Goal: Task Accomplishment & Management: Use online tool/utility

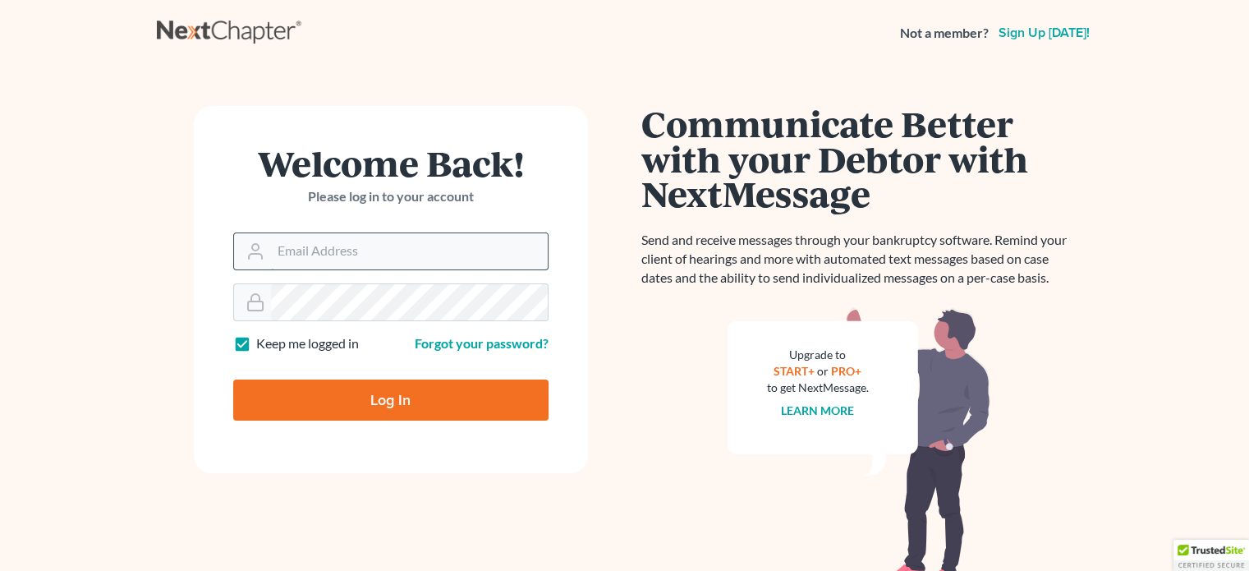
click at [343, 252] on input "Email Address" at bounding box center [409, 251] width 277 height 36
type input "scampbell@suharlaw.com"
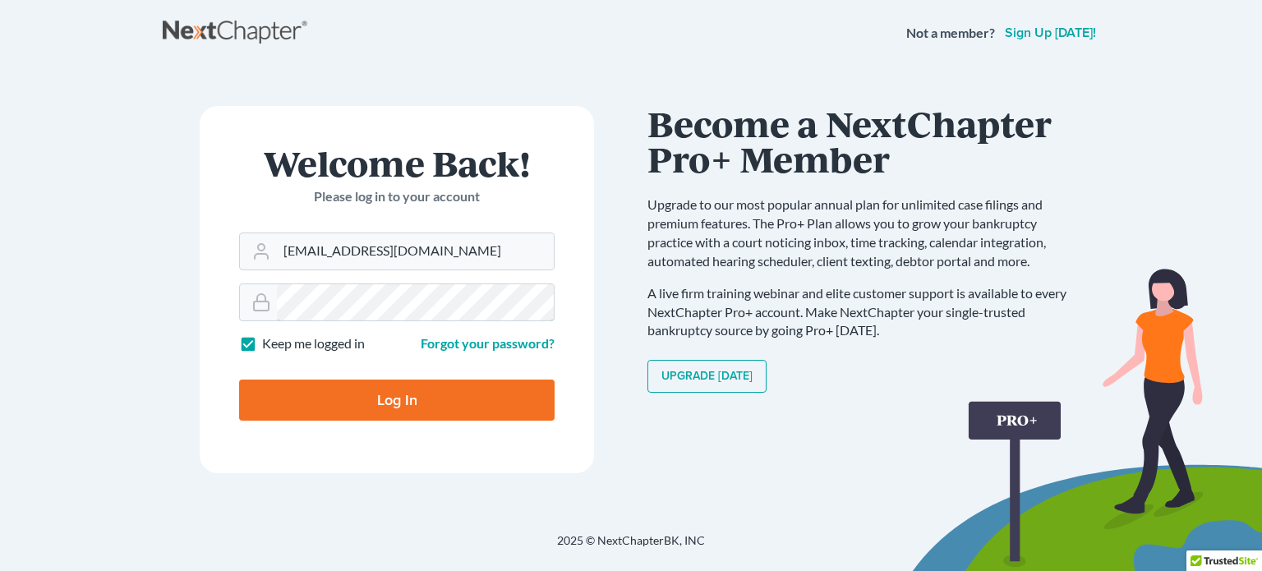
click at [239, 379] on input "Log In" at bounding box center [396, 399] width 315 height 41
type input "Thinking..."
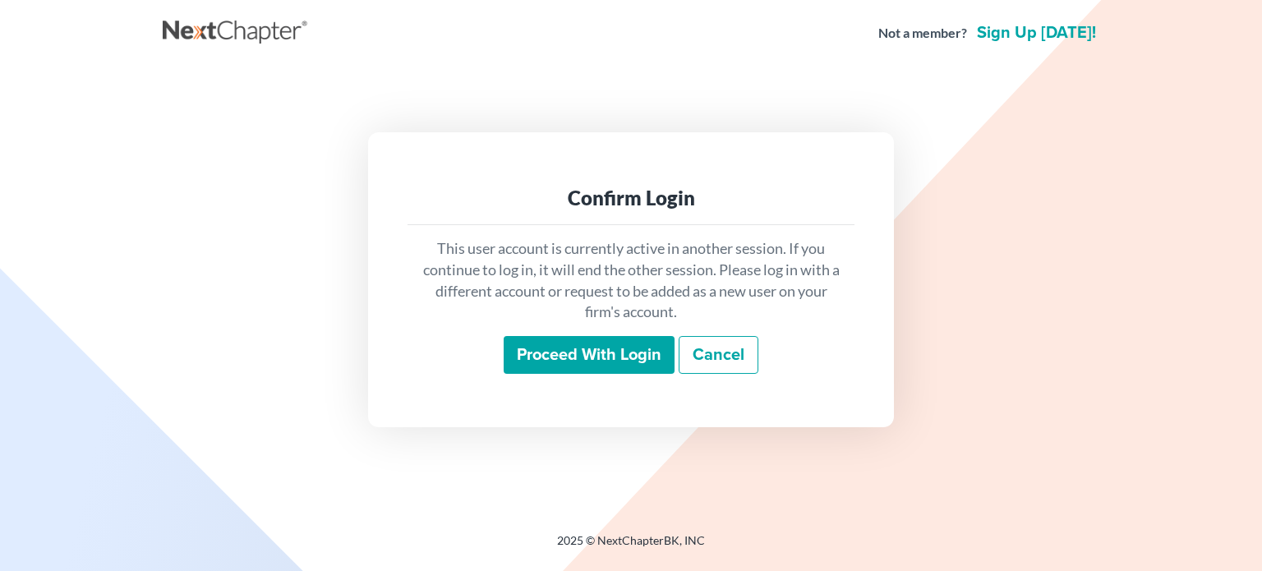
click at [604, 359] on input "Proceed with login" at bounding box center [588, 355] width 171 height 38
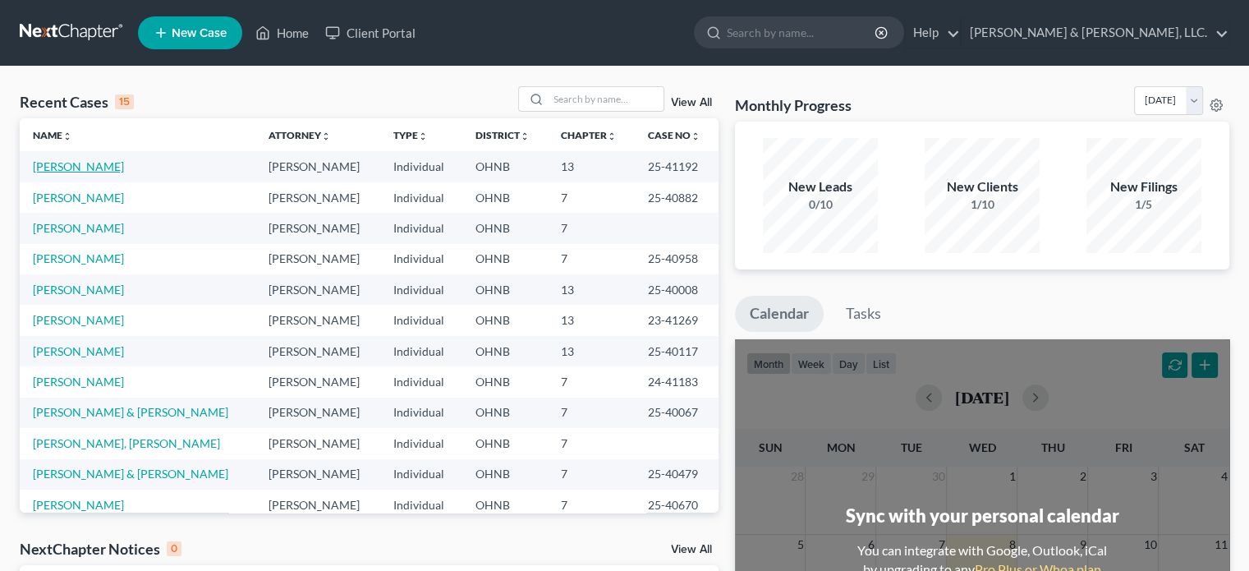
click at [67, 166] on link "Houck, Daren" at bounding box center [78, 166] width 91 height 14
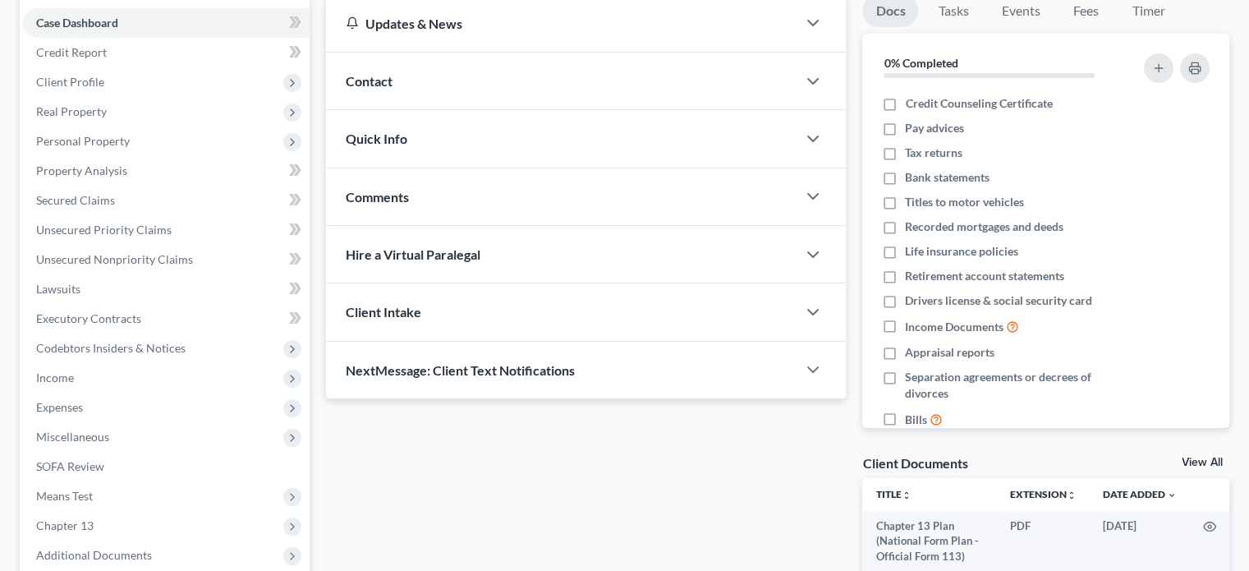
scroll to position [246, 0]
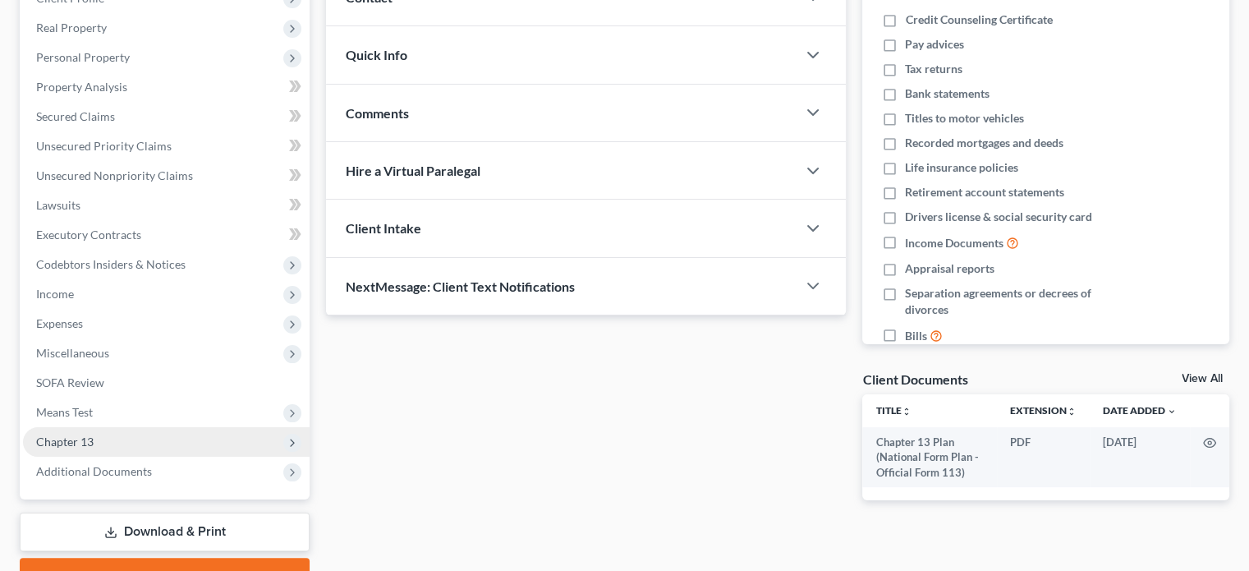
click at [69, 447] on span "Chapter 13" at bounding box center [64, 441] width 57 height 14
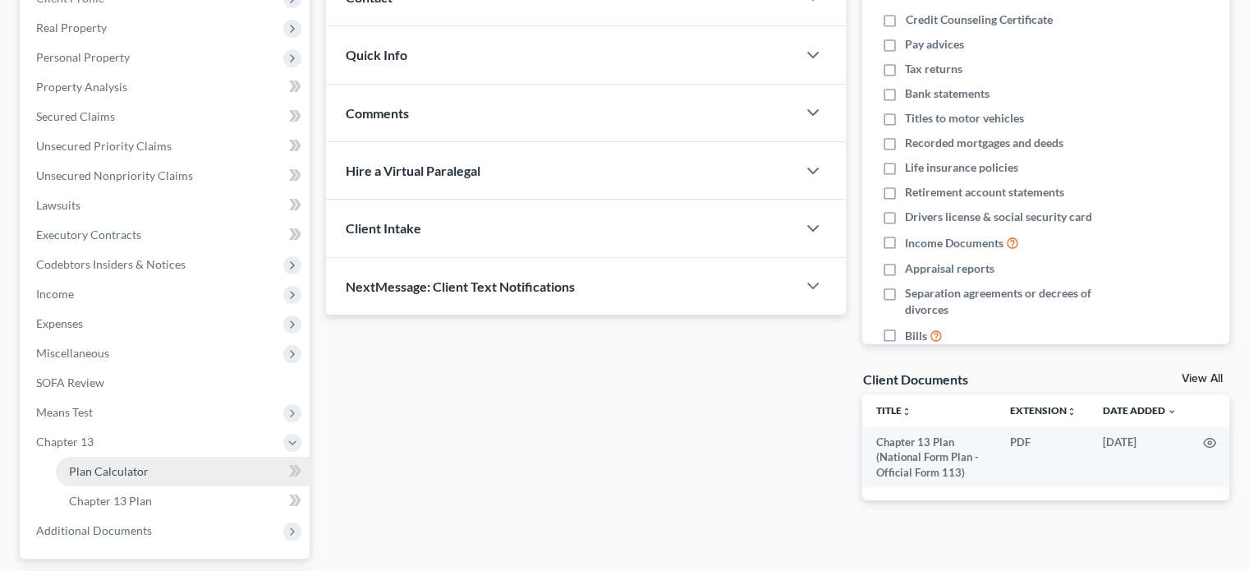
click at [107, 465] on span "Plan Calculator" at bounding box center [109, 471] width 80 height 14
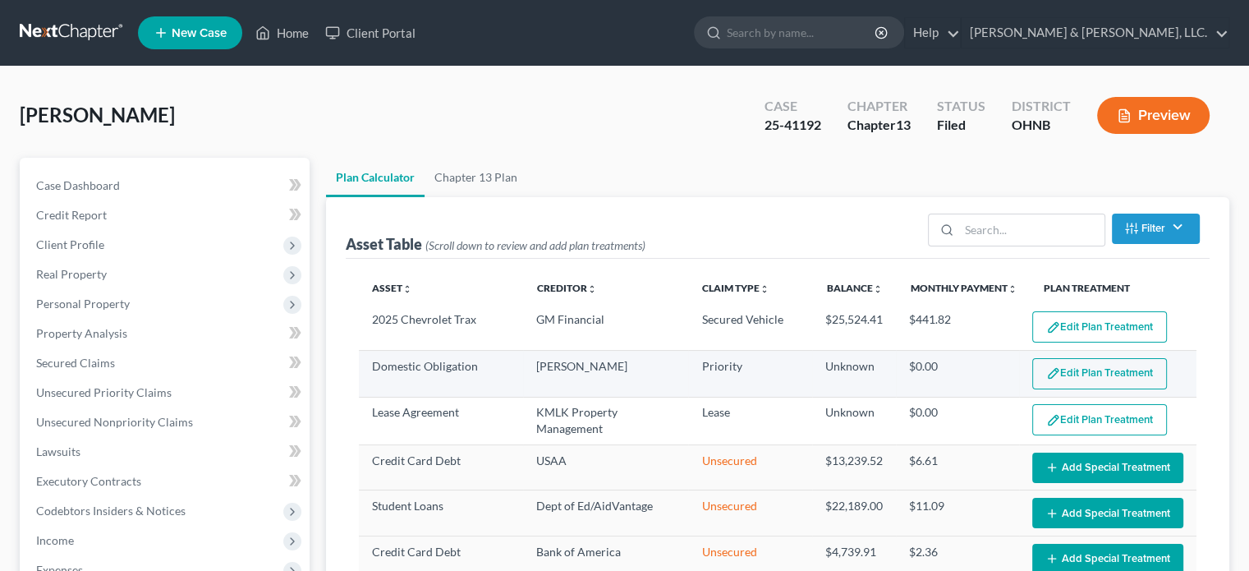
select select "59"
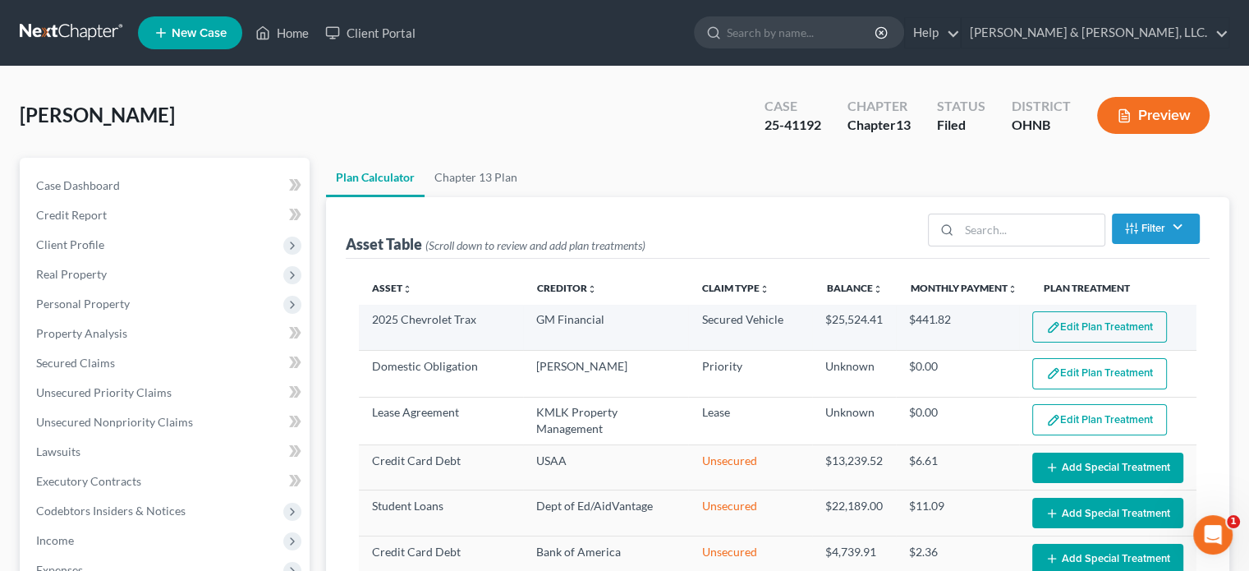
click at [1058, 324] on button "Edit Plan Treatment" at bounding box center [1099, 326] width 135 height 31
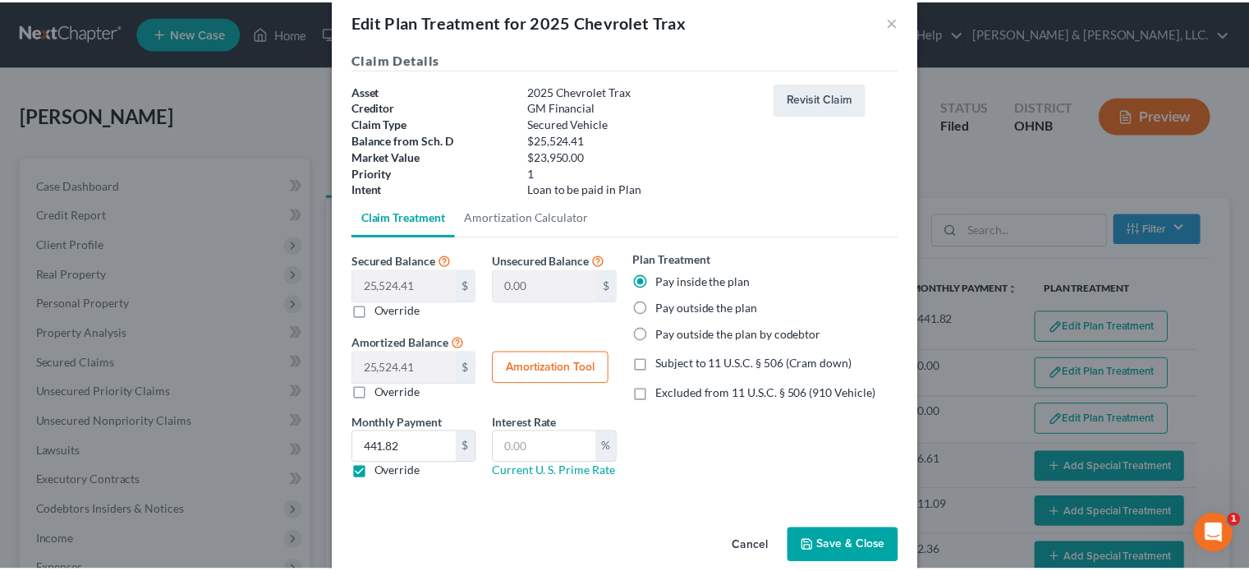
scroll to position [52, 0]
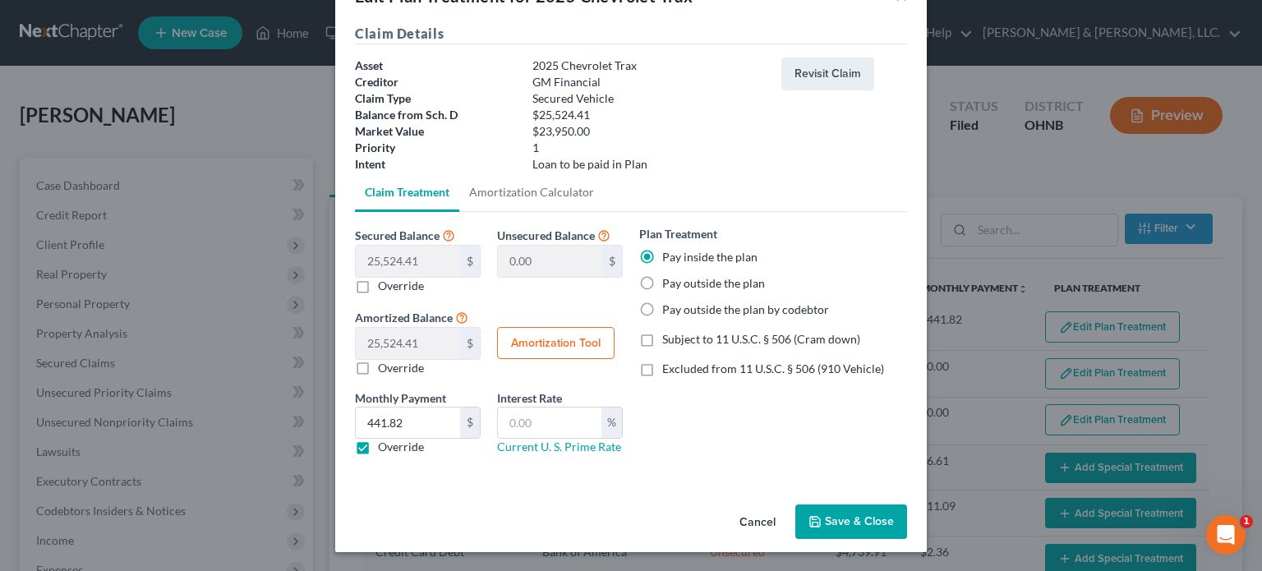
click at [838, 516] on button "Save & Close" at bounding box center [851, 521] width 112 height 34
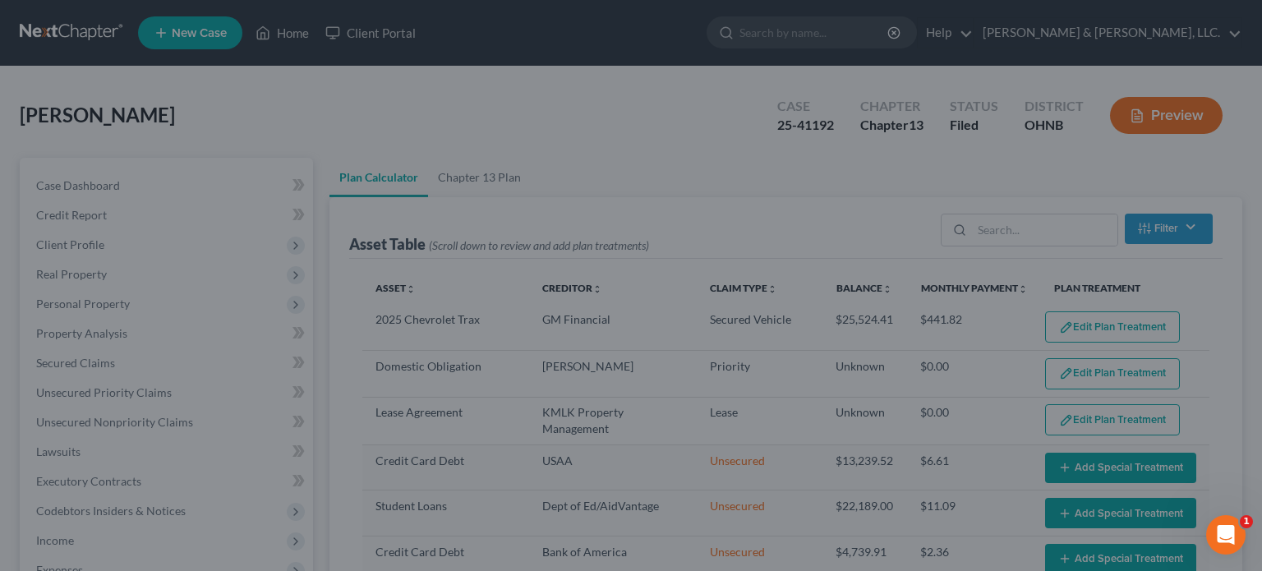
select select "59"
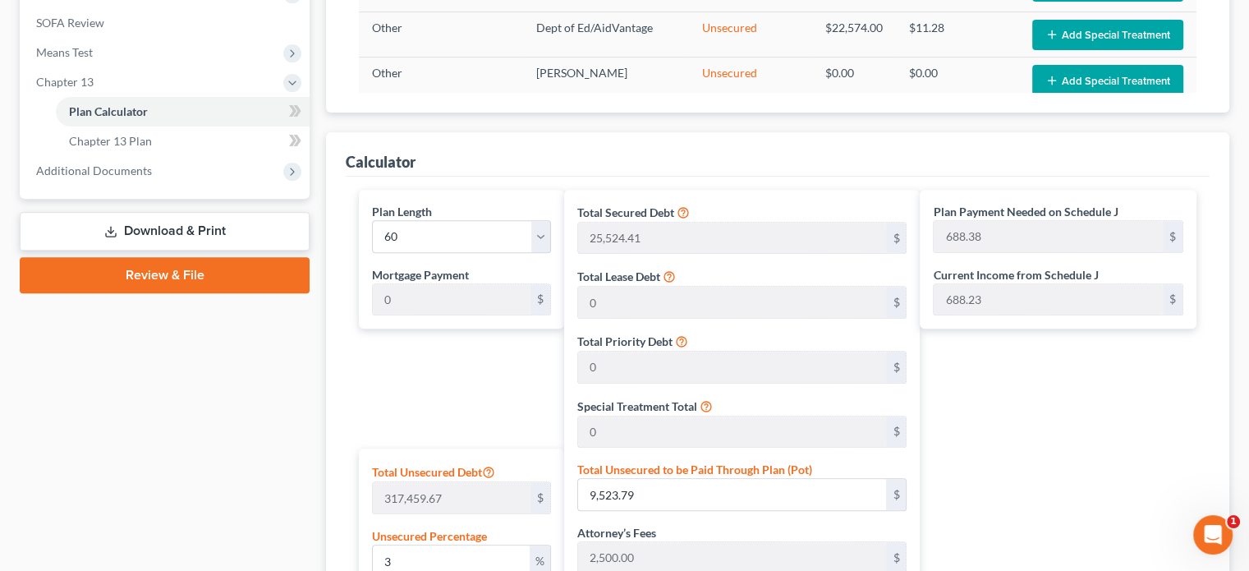
scroll to position [657, 0]
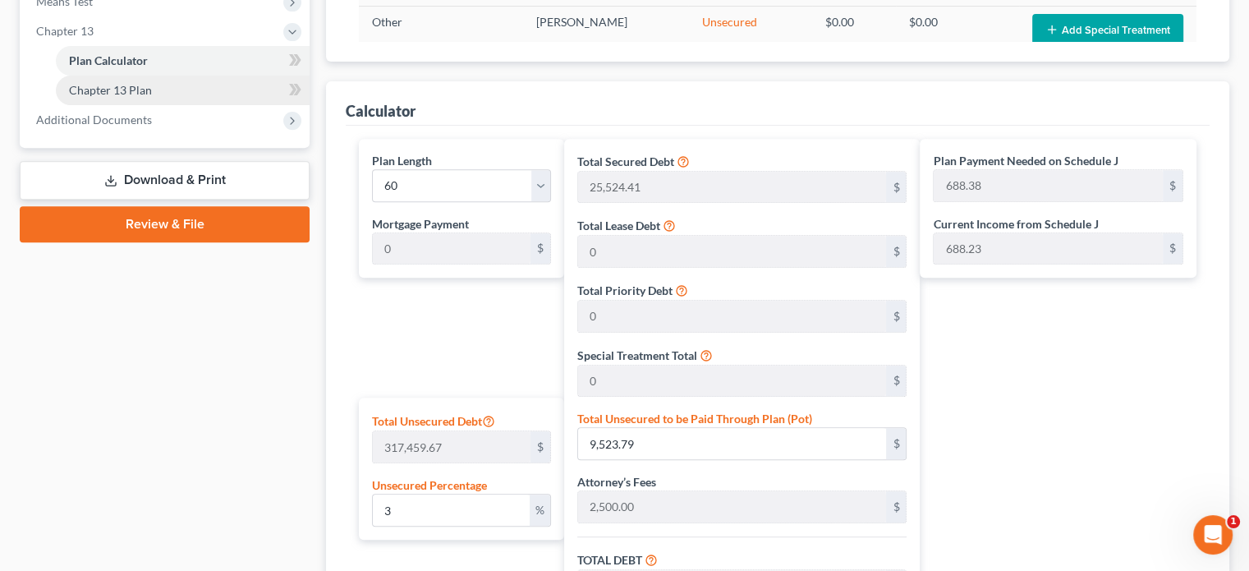
click at [82, 89] on span "Chapter 13 Plan" at bounding box center [110, 90] width 83 height 14
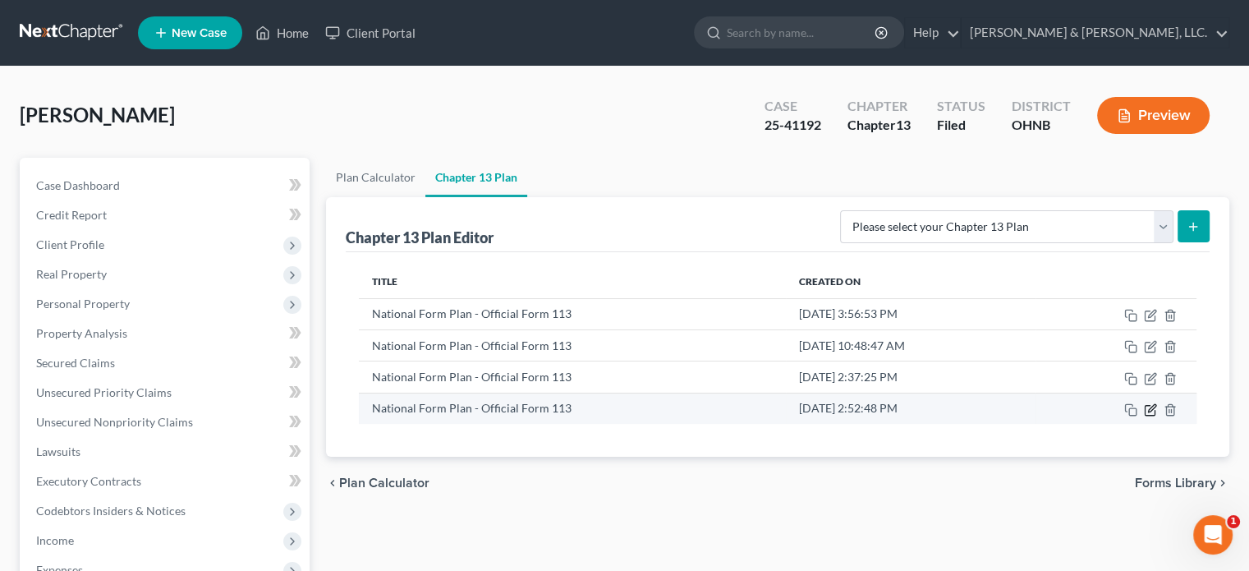
click at [1150, 408] on icon "button" at bounding box center [1150, 409] width 13 height 13
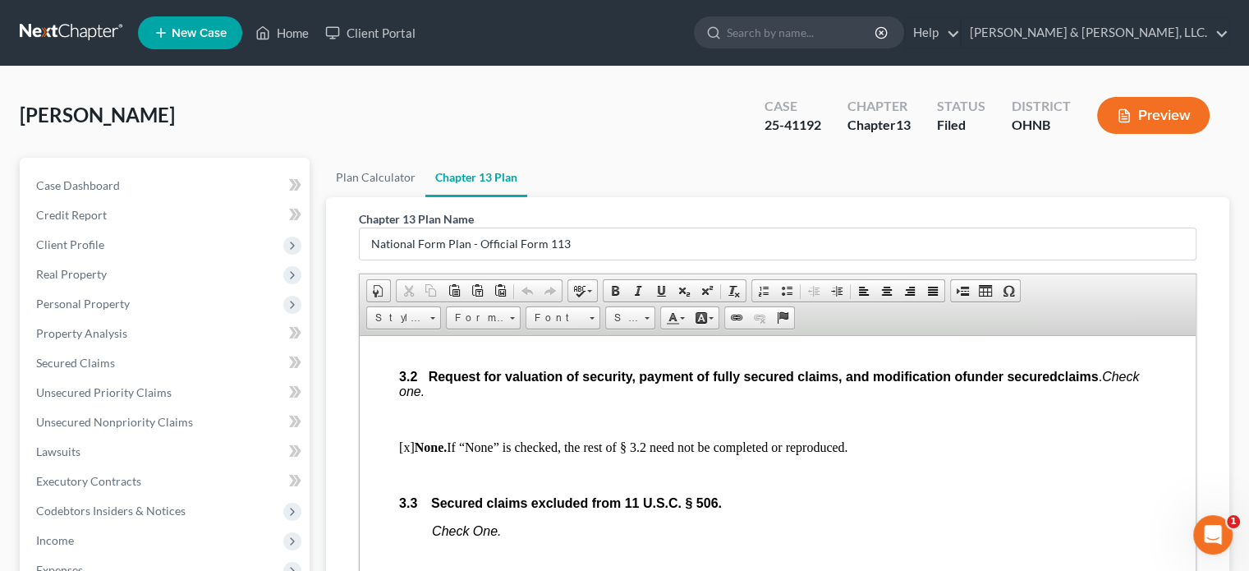
scroll to position [1889, 0]
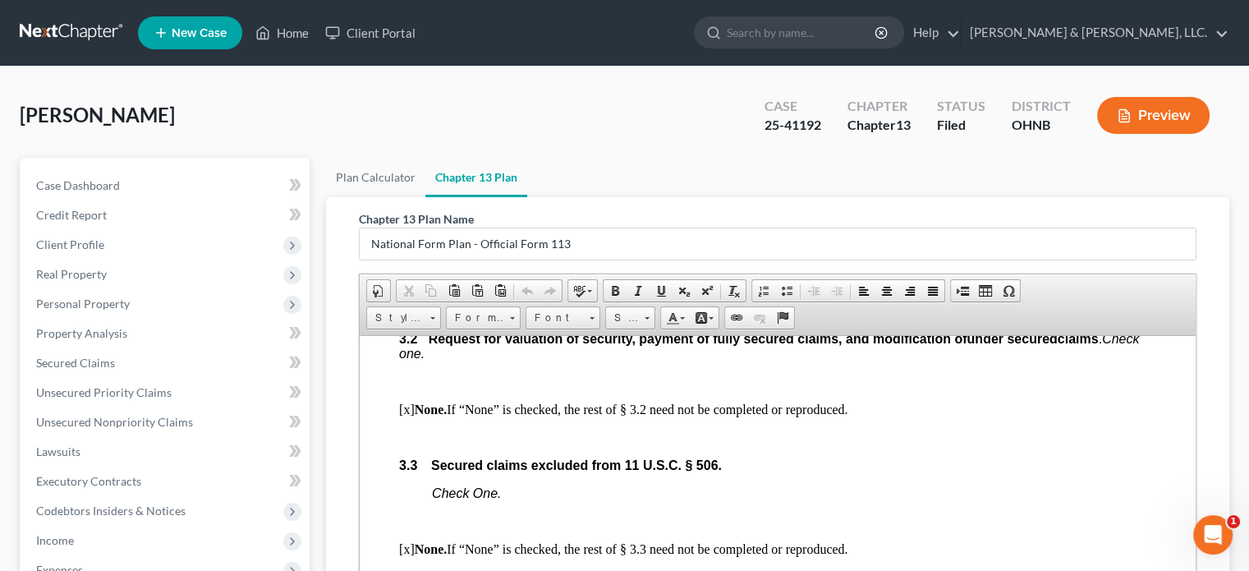
click at [407, 416] on p "[x] None. If “None” is checked, the rest of § 3.2 need not be completed or repr…" at bounding box center [777, 409] width 757 height 15
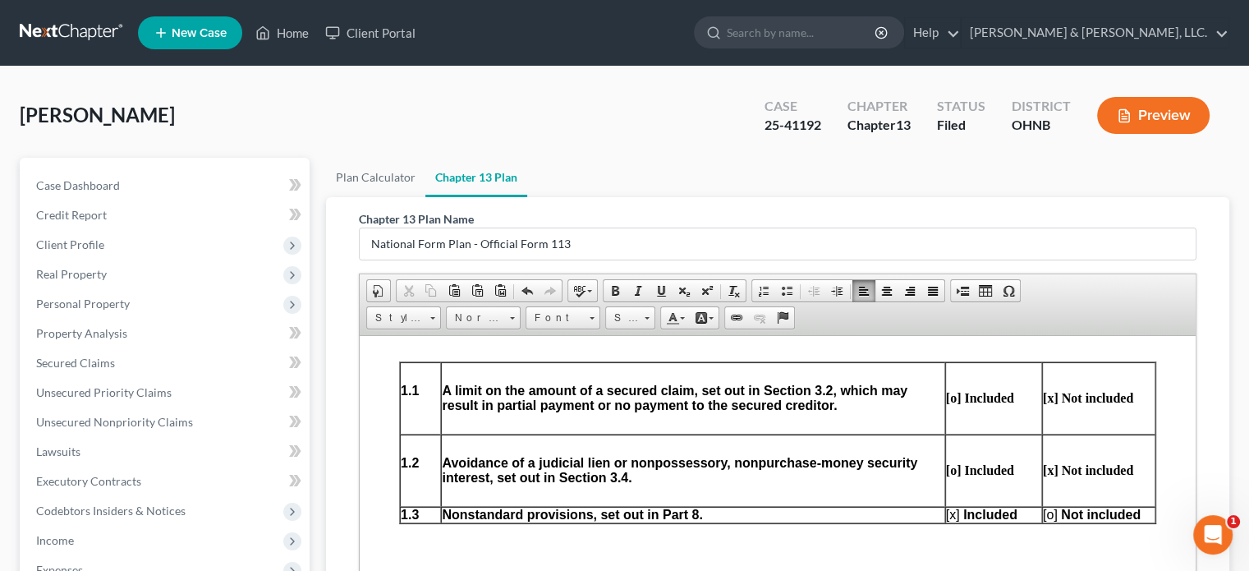
scroll to position [575, 0]
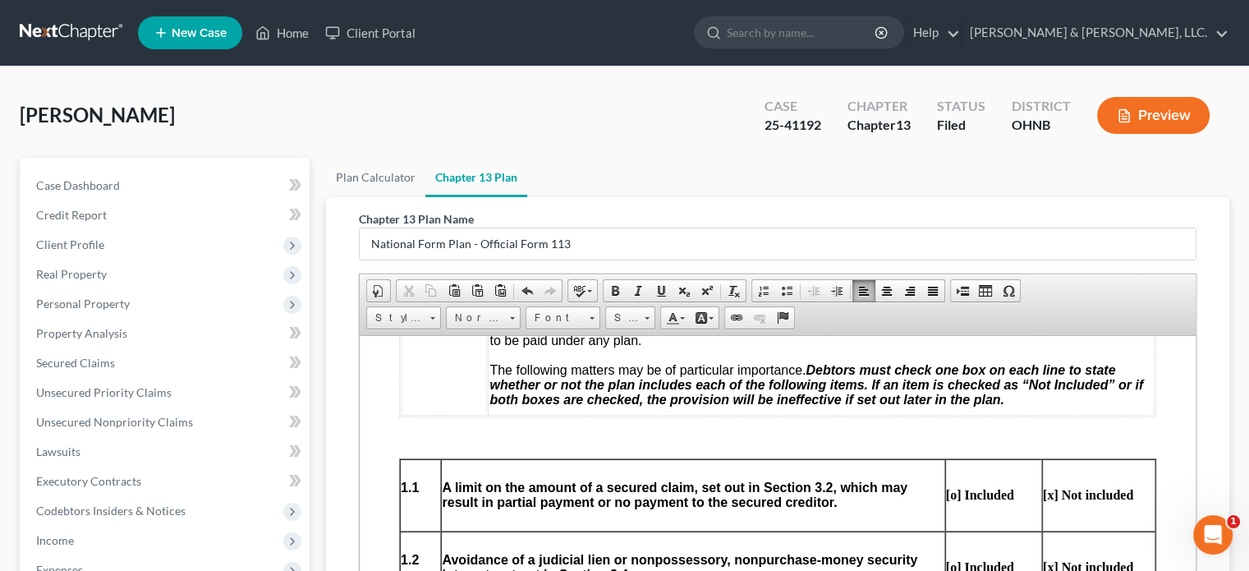
click at [946, 496] on strong "[o] Included" at bounding box center [980, 494] width 68 height 14
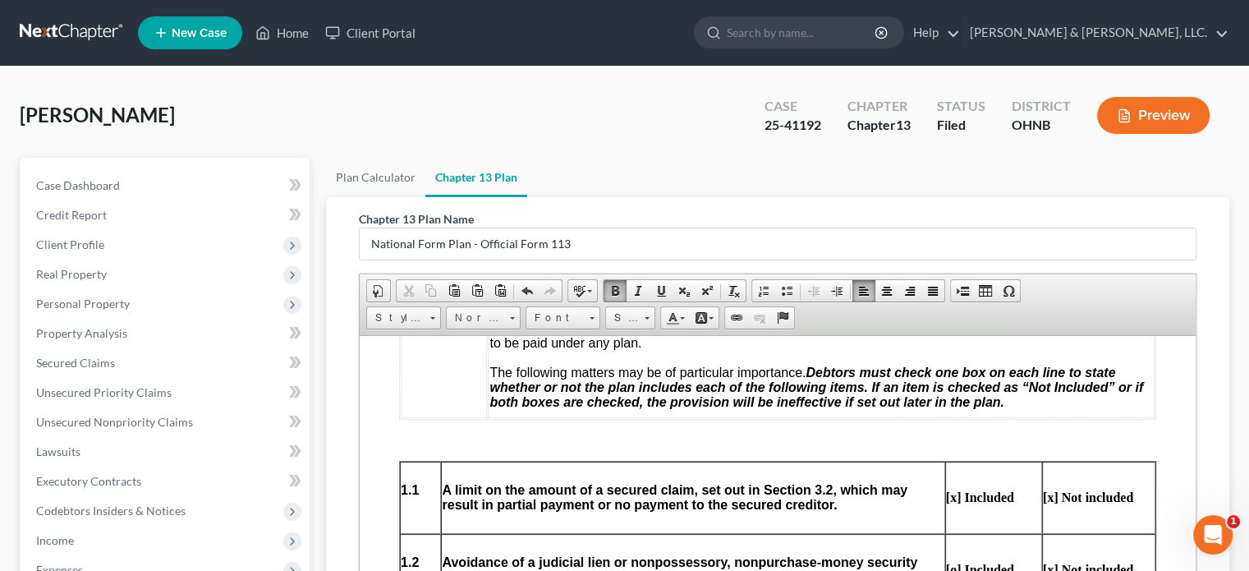
scroll to position [657, 0]
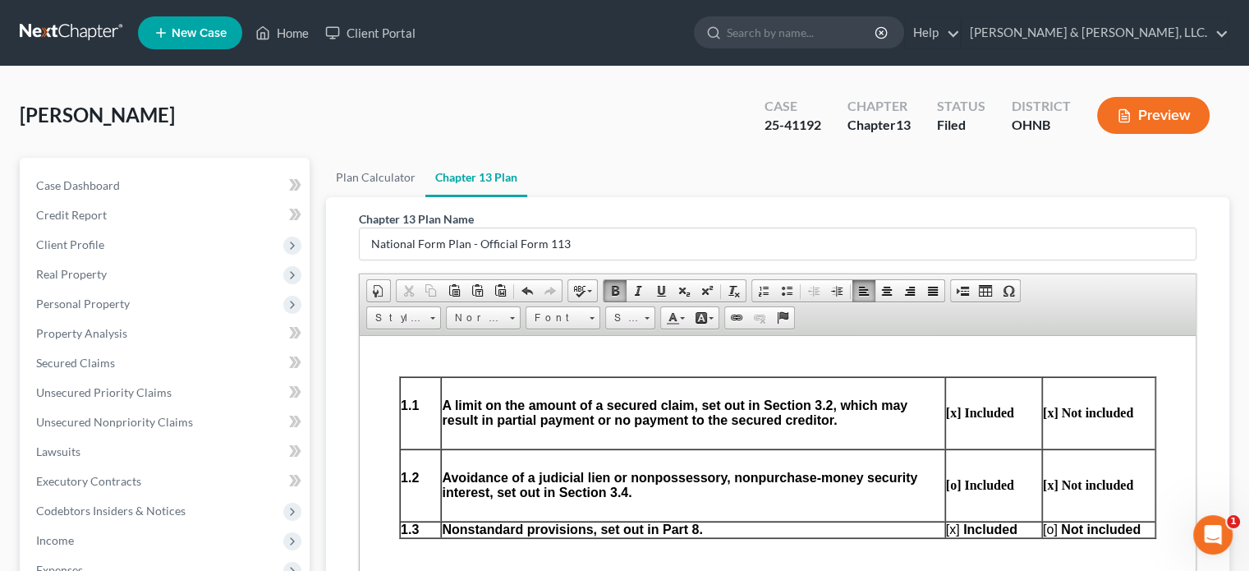
click at [1043, 417] on strong "[x] Not included" at bounding box center [1088, 412] width 90 height 14
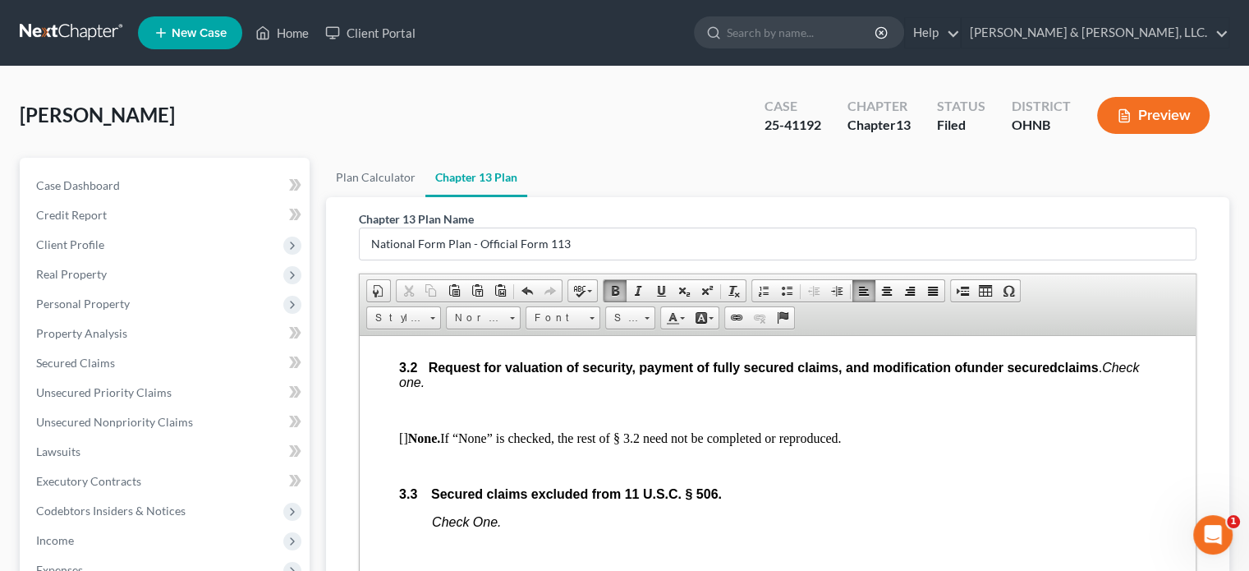
scroll to position [1889, 0]
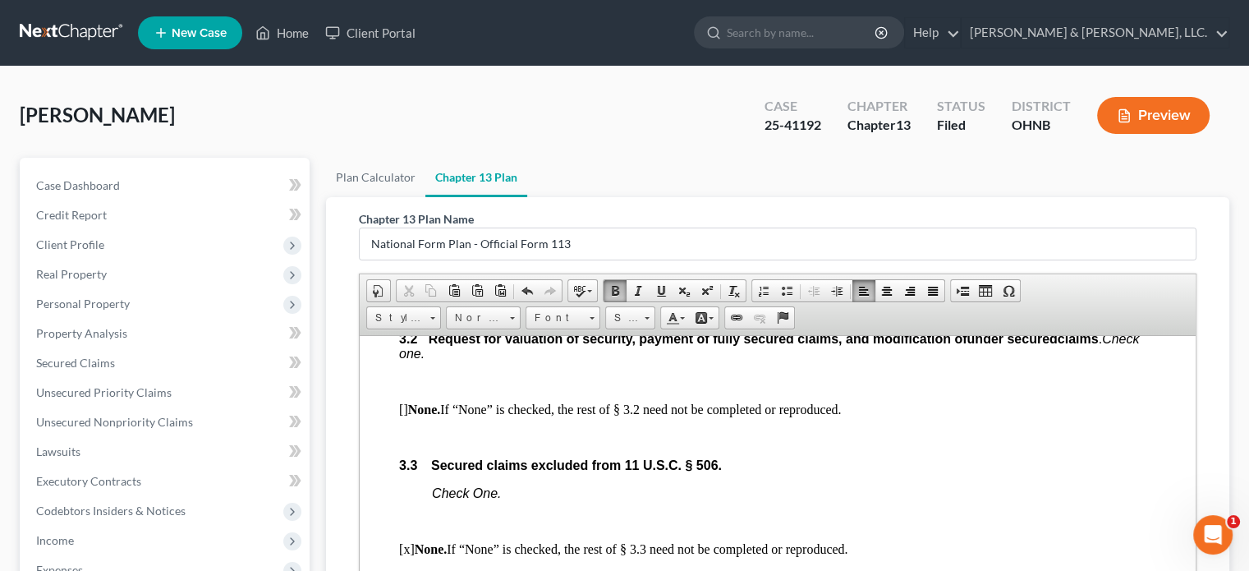
click at [456, 388] on p at bounding box center [777, 381] width 757 height 15
click at [499, 360] on span "claims . Check one." at bounding box center [769, 345] width 740 height 29
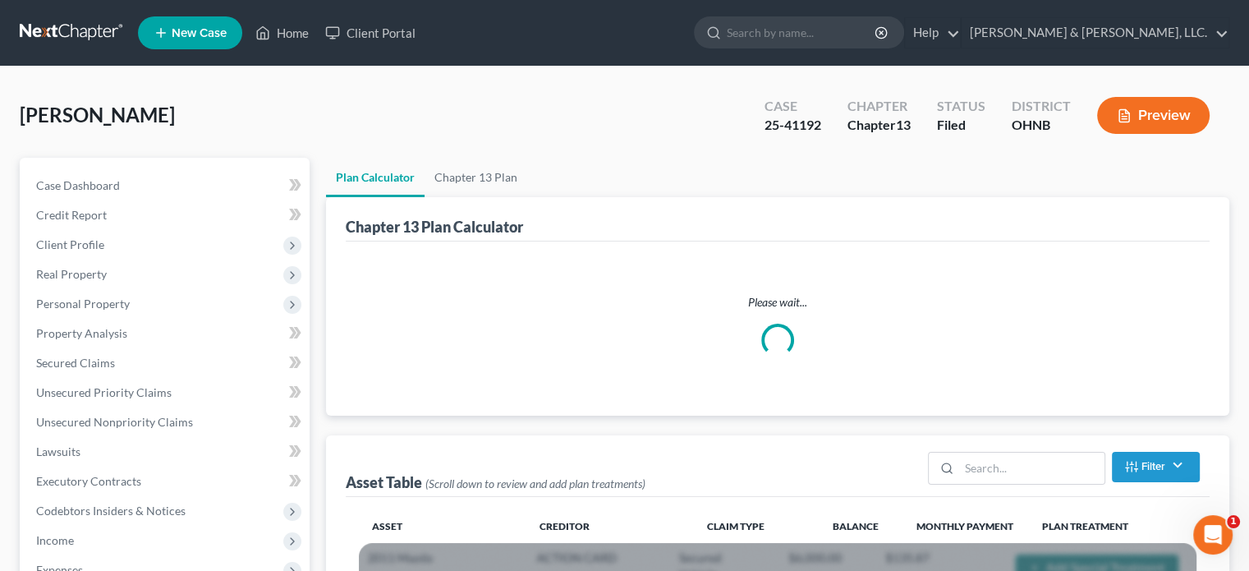
scroll to position [657, 0]
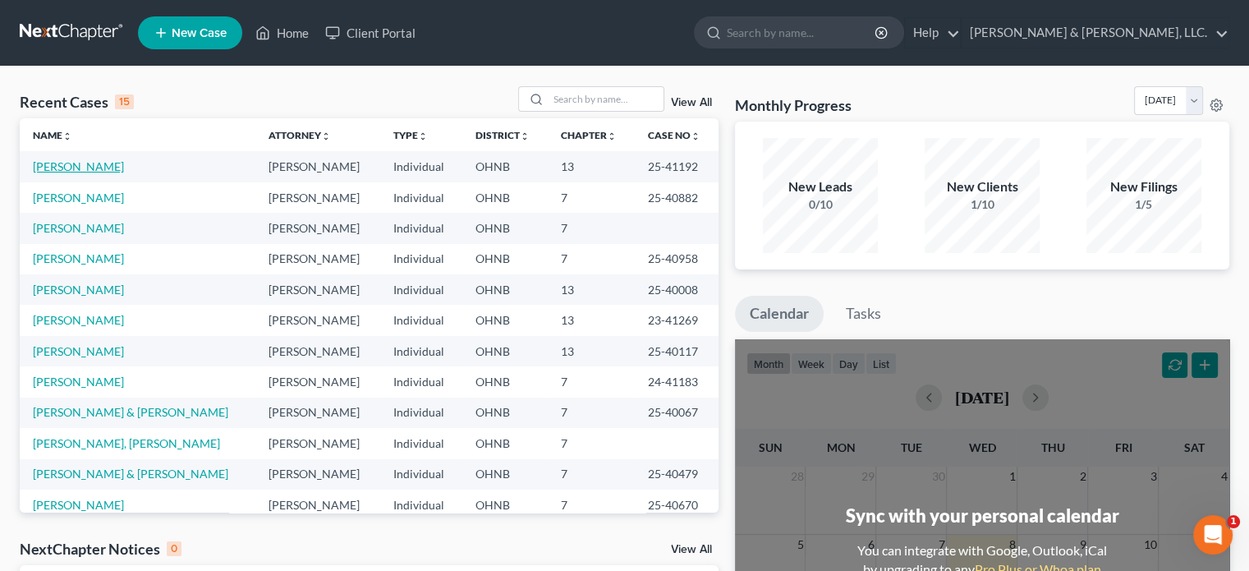
click at [70, 163] on link "Houck, Daren" at bounding box center [78, 166] width 91 height 14
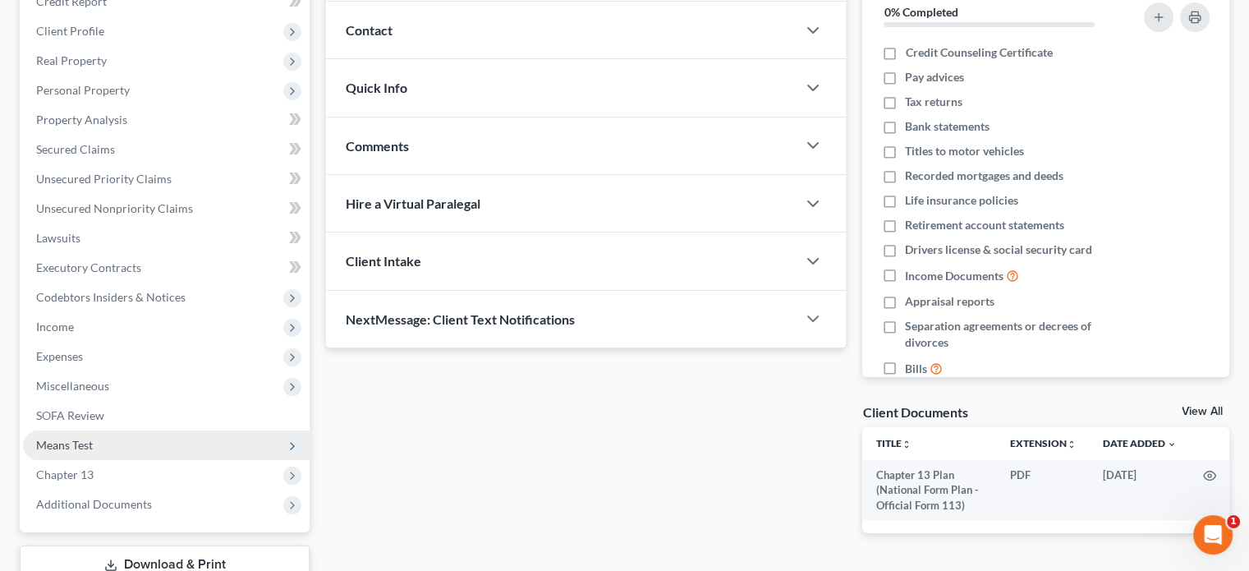
scroll to position [246, 0]
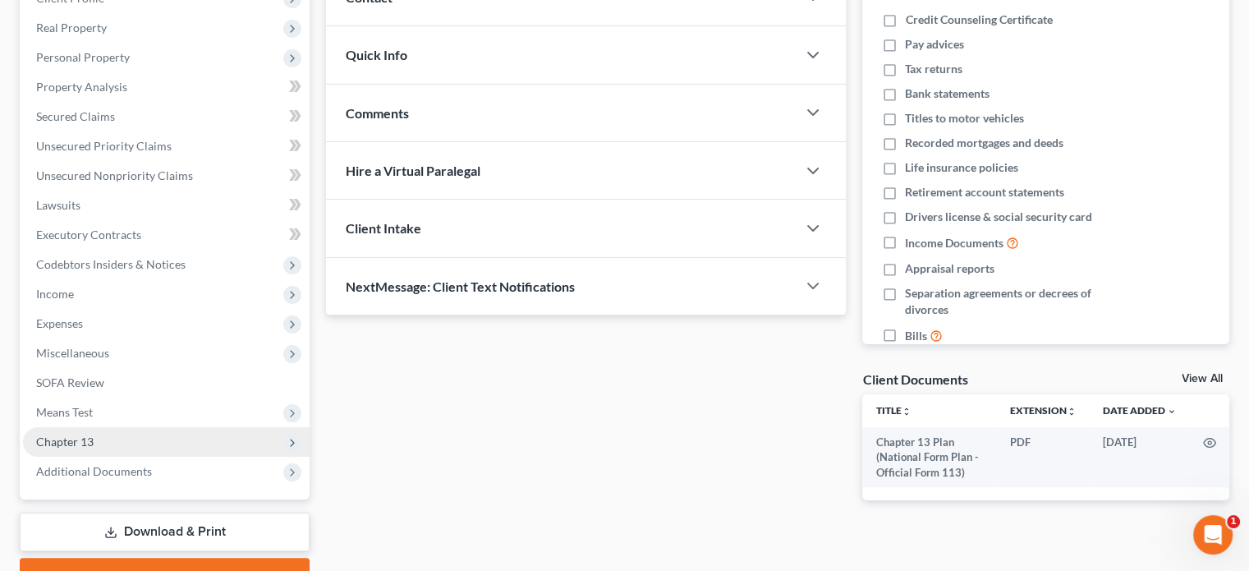
click at [77, 435] on span "Chapter 13" at bounding box center [64, 441] width 57 height 14
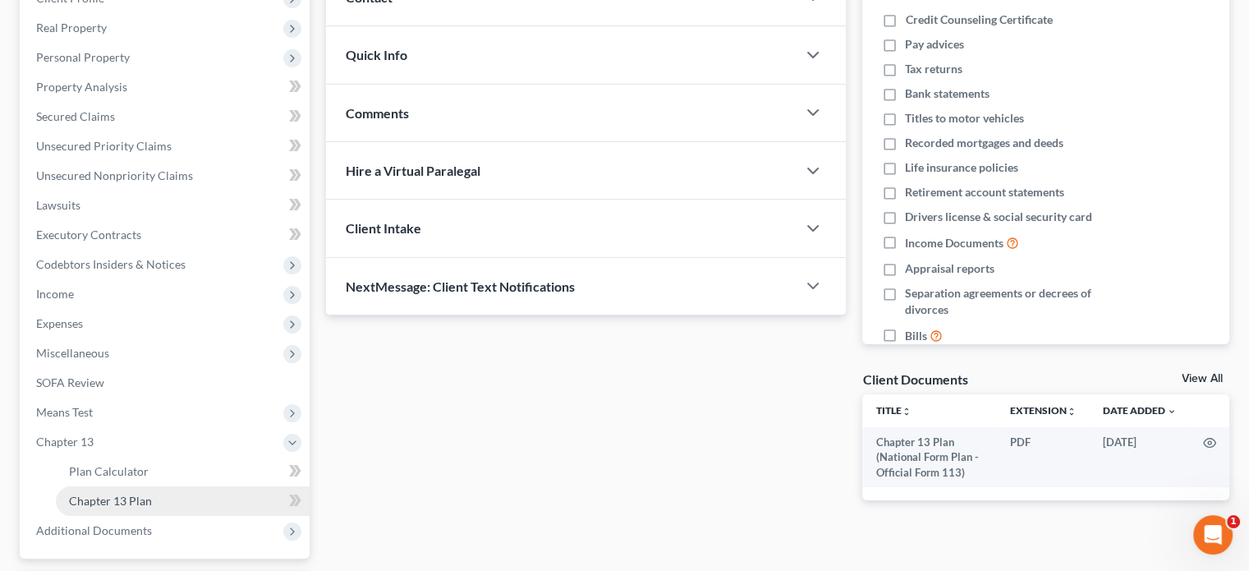
click at [129, 501] on span "Chapter 13 Plan" at bounding box center [110, 501] width 83 height 14
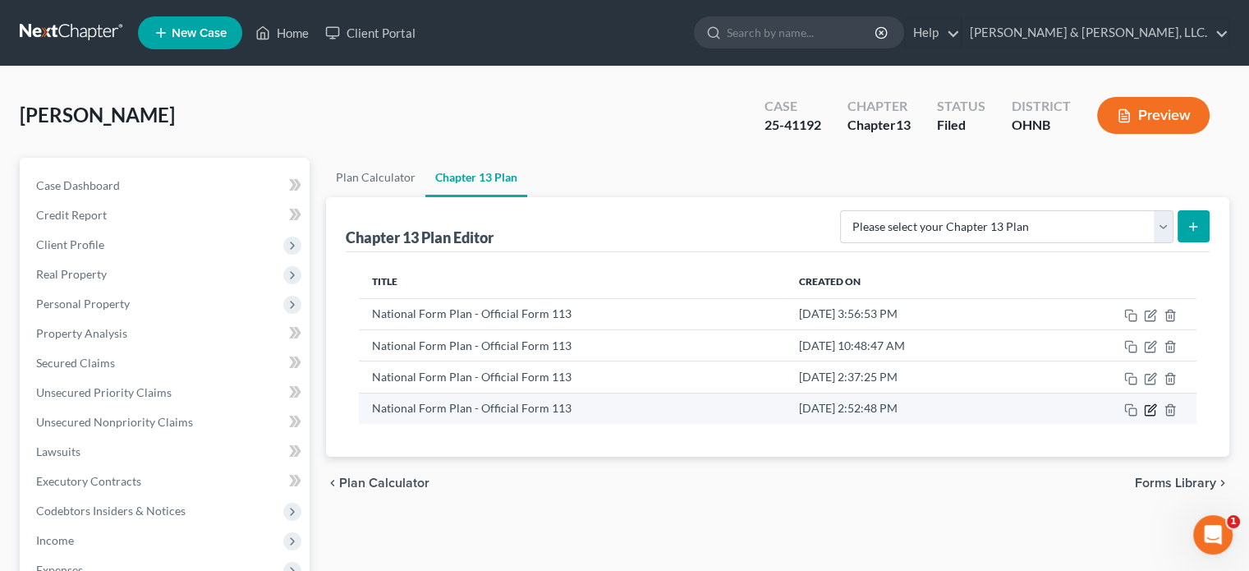
click at [1148, 407] on icon "button" at bounding box center [1150, 409] width 13 height 13
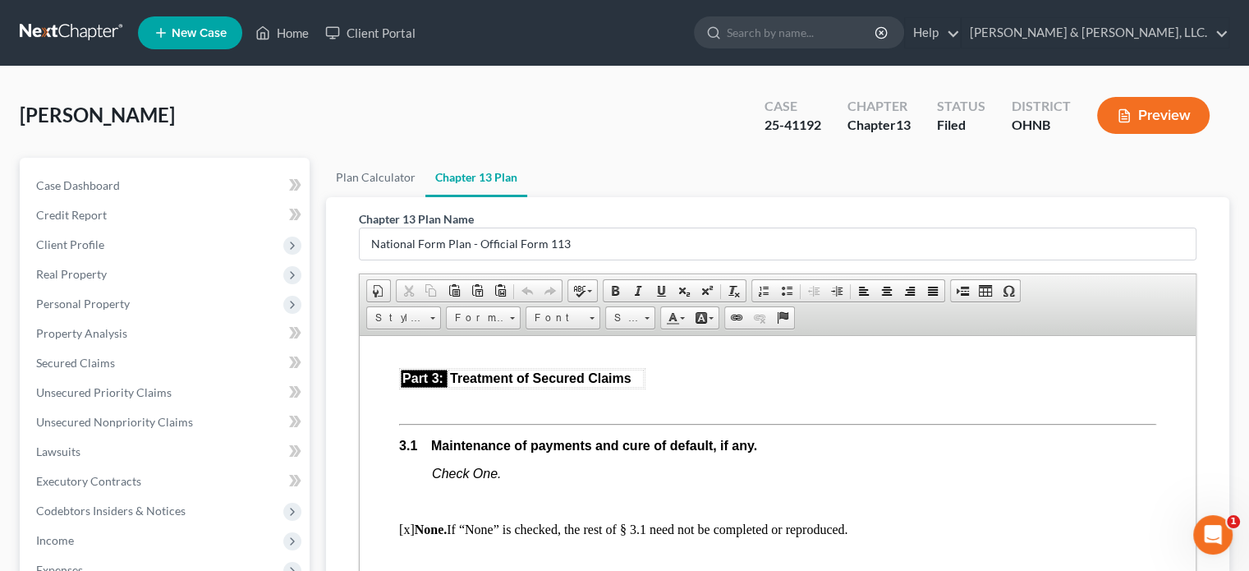
scroll to position [1725, 0]
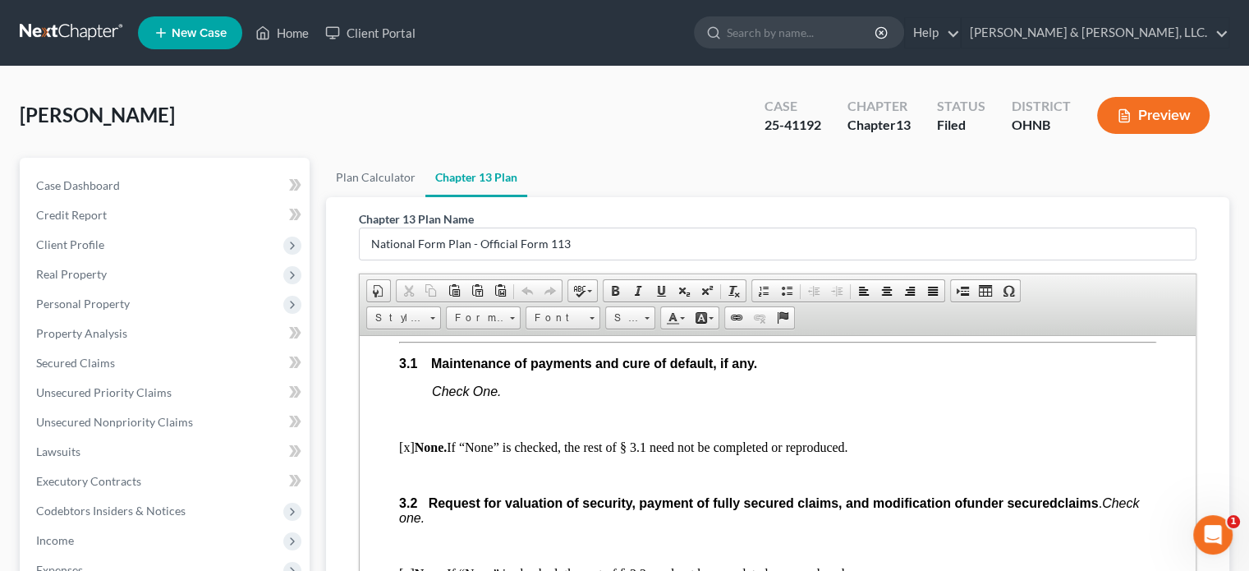
click at [404, 454] on p "[x] None. If “None” is checked, the rest of § 3.1 need not be completed or repr…" at bounding box center [777, 446] width 757 height 15
click at [960, 34] on link "Help" at bounding box center [932, 33] width 55 height 30
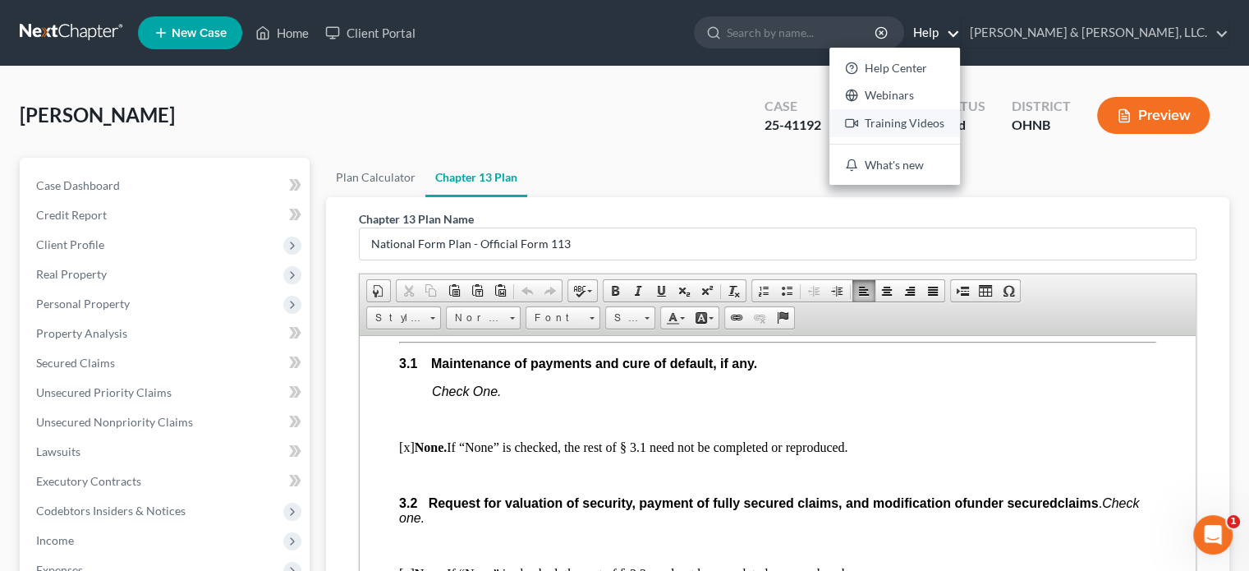
click at [960, 125] on link "Training Videos" at bounding box center [895, 123] width 131 height 28
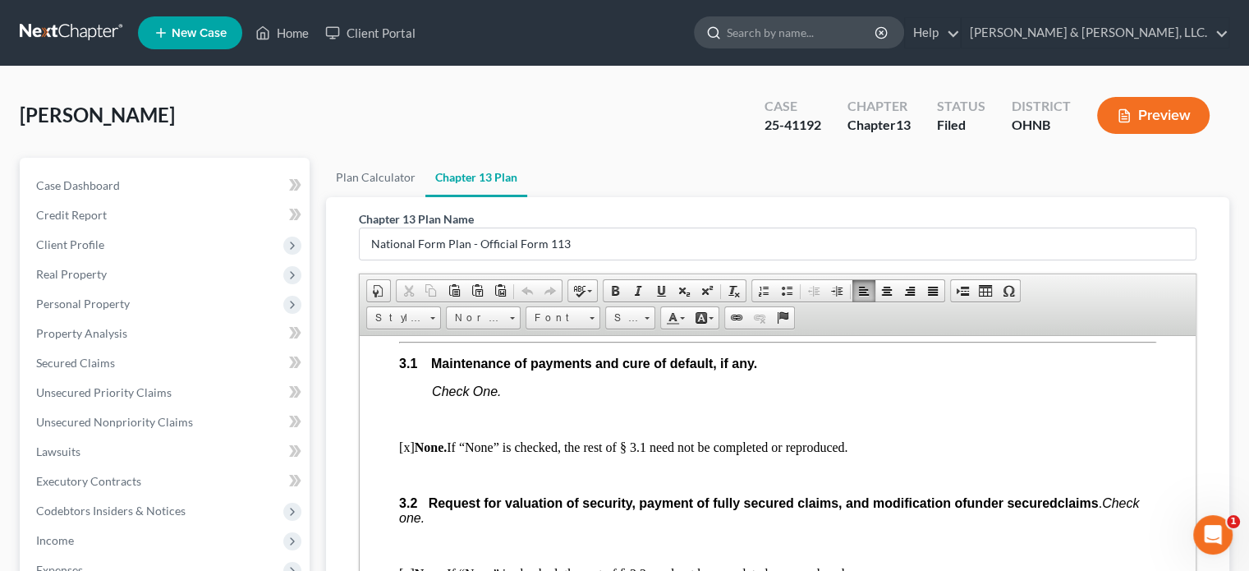
click at [877, 32] on input "search" at bounding box center [802, 32] width 150 height 30
type input "how to show in the Chapter 13 plan a secured auto payment"
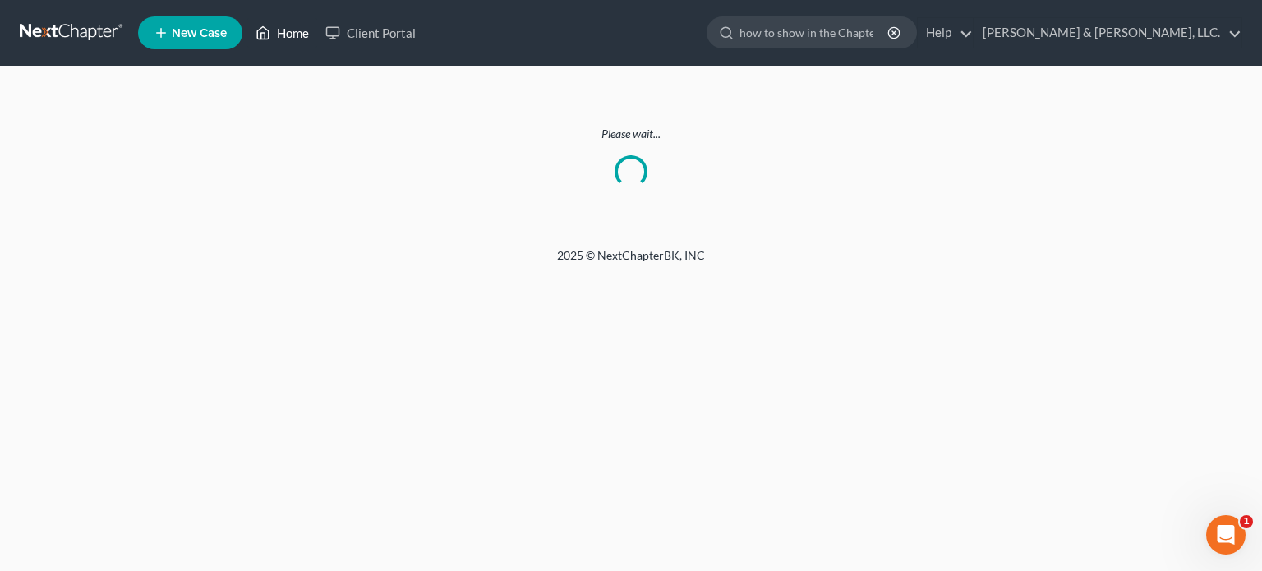
click at [281, 36] on link "Home" at bounding box center [282, 33] width 70 height 30
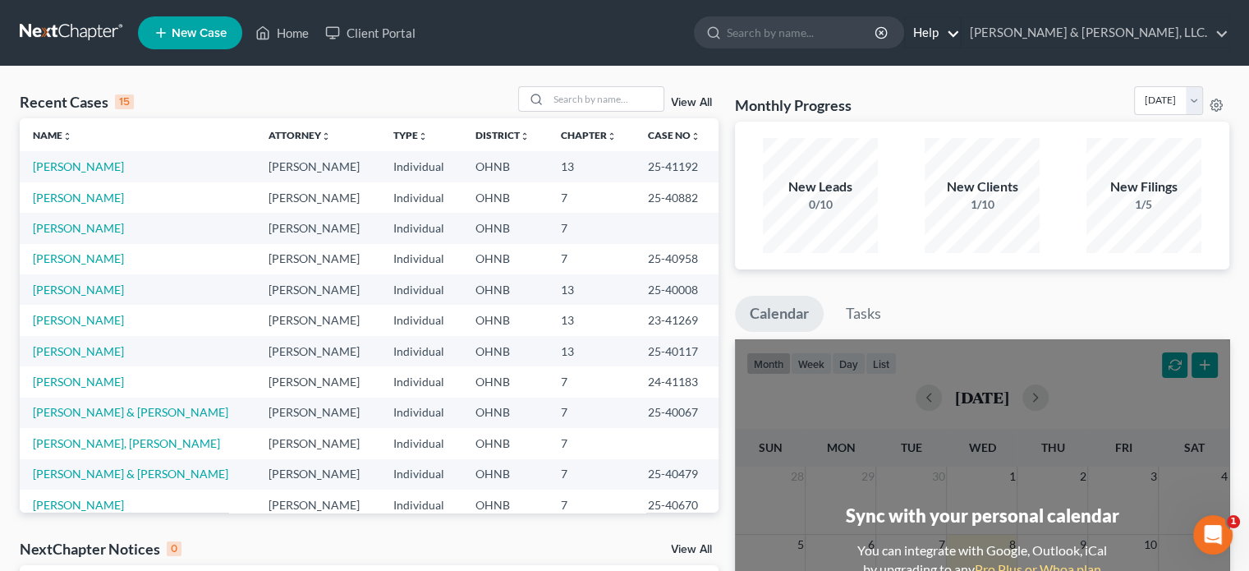
click at [960, 30] on link "Help" at bounding box center [932, 33] width 55 height 30
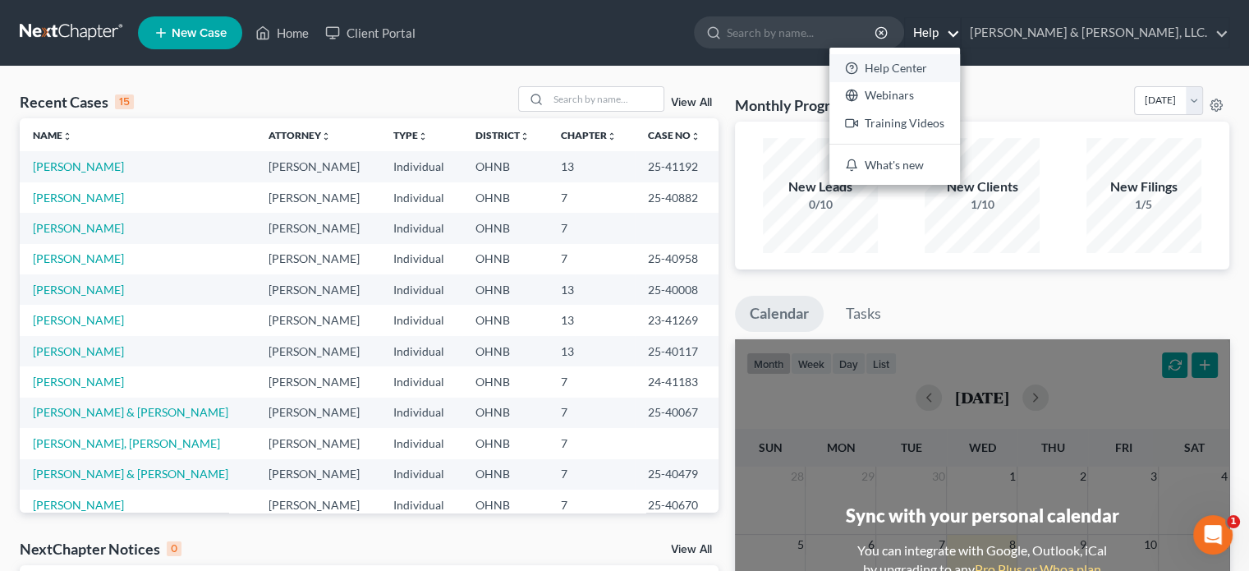
click at [960, 68] on link "Help Center" at bounding box center [895, 68] width 131 height 28
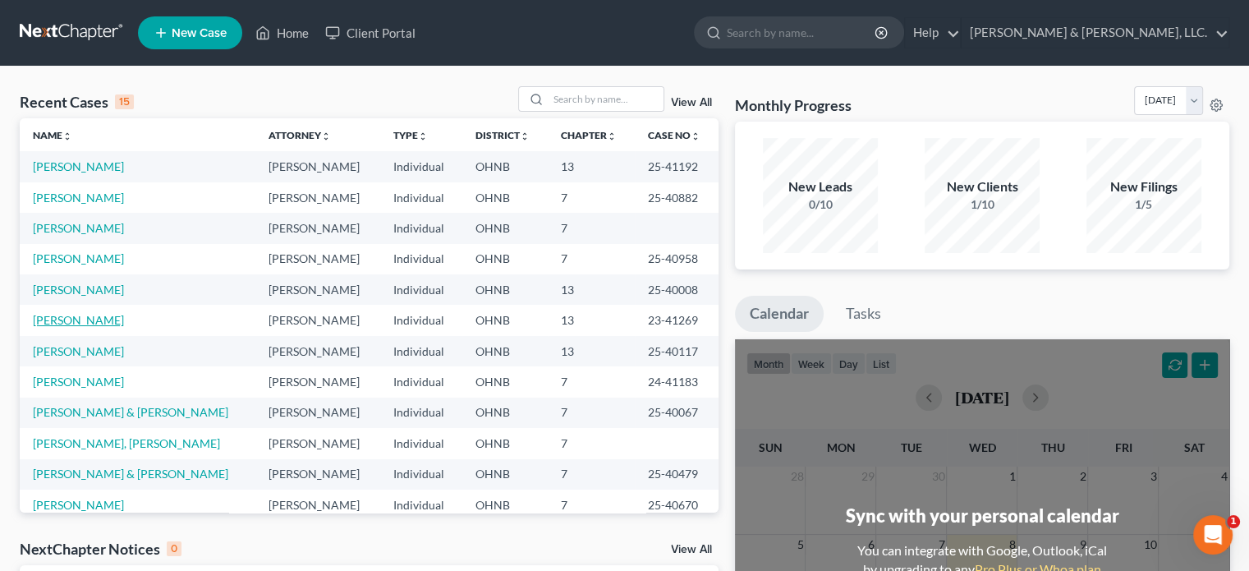
click at [117, 321] on link "Jamieson, Sharon" at bounding box center [78, 320] width 91 height 14
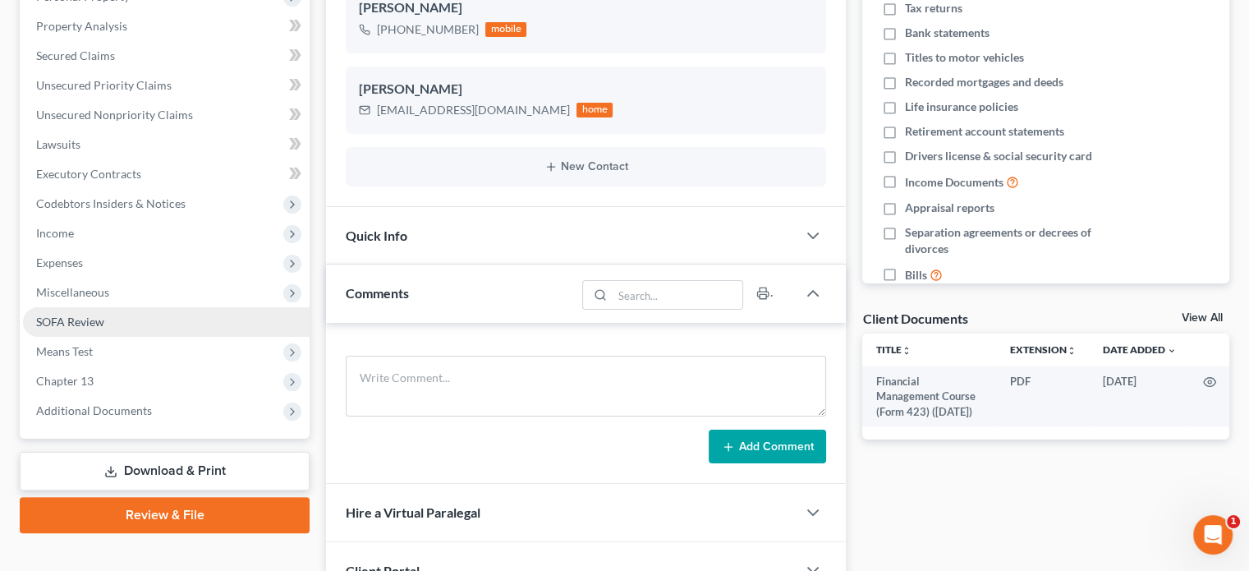
scroll to position [329, 0]
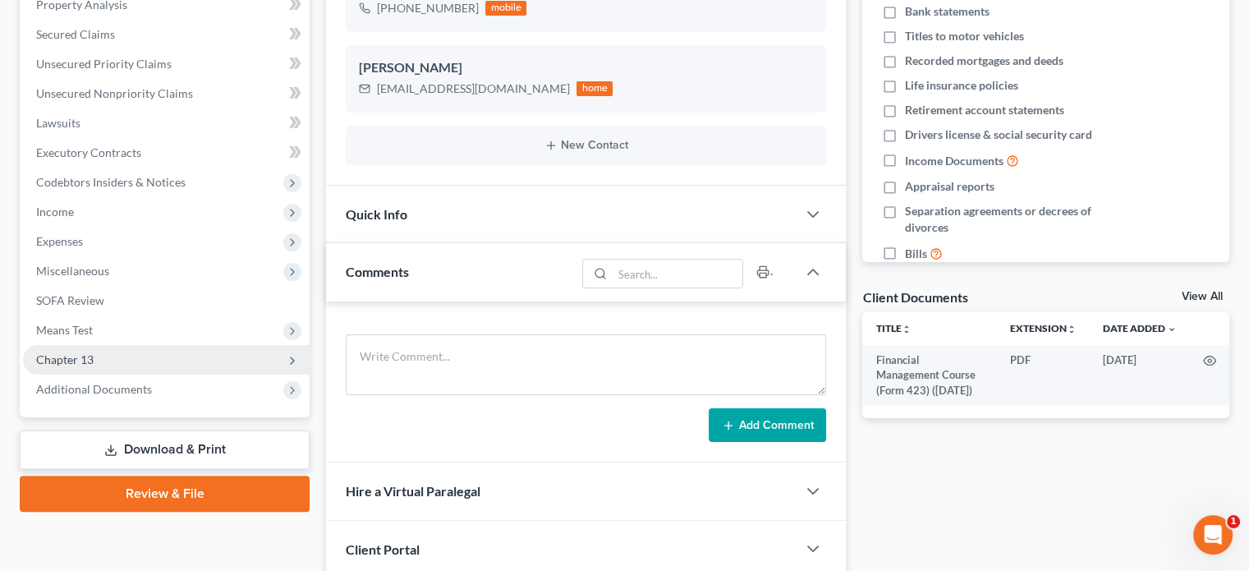
click at [76, 365] on span "Chapter 13" at bounding box center [64, 359] width 57 height 14
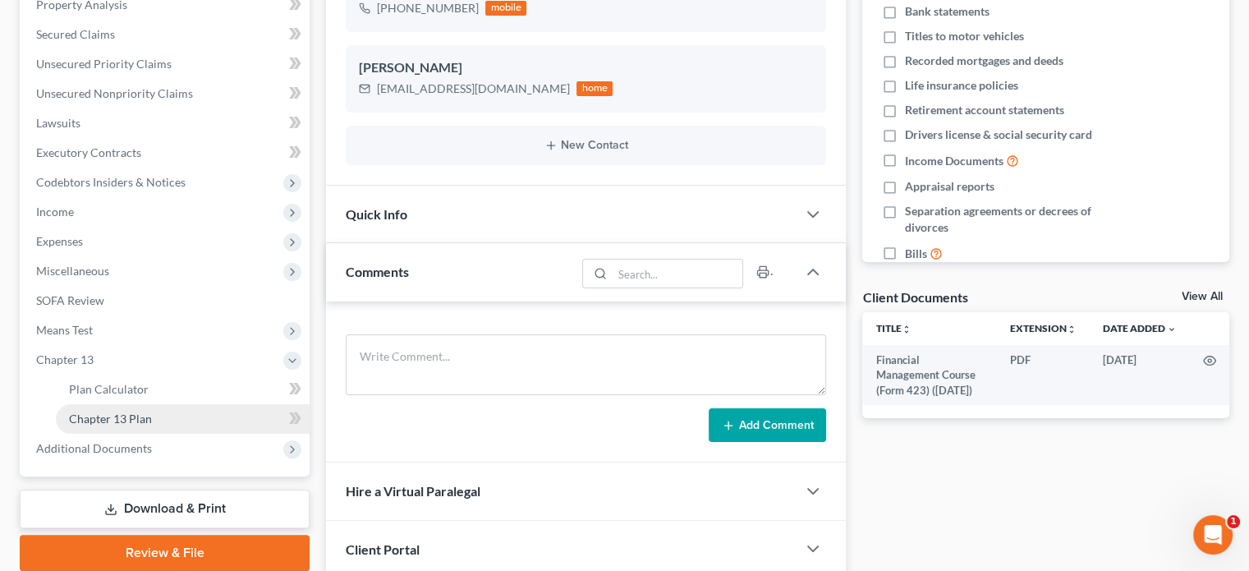
click at [118, 421] on span "Chapter 13 Plan" at bounding box center [110, 418] width 83 height 14
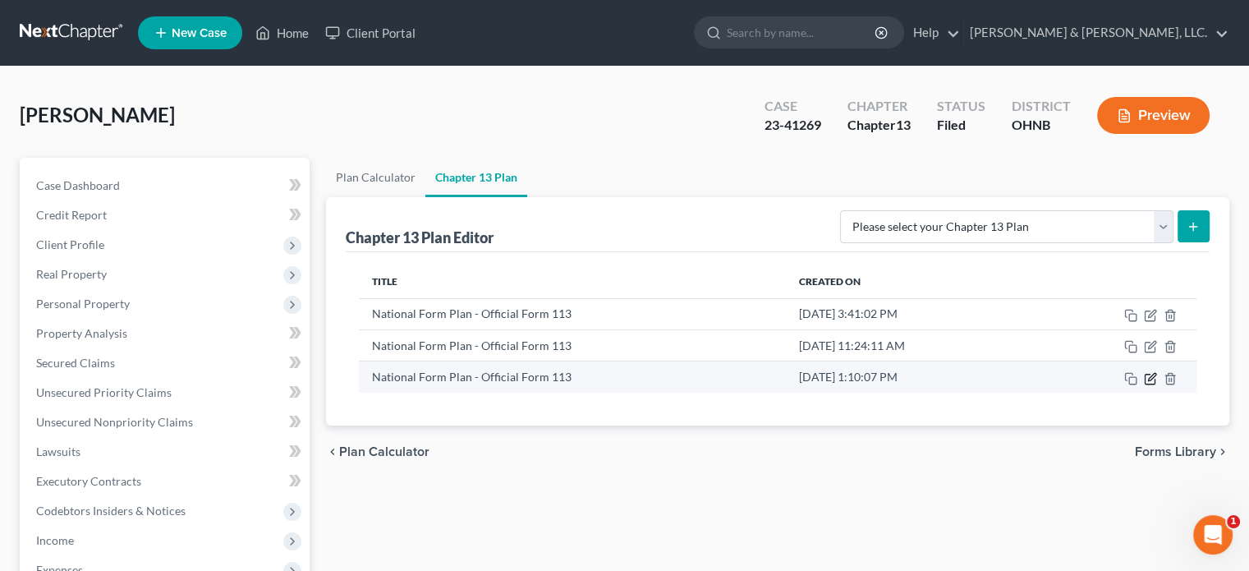
click at [1150, 377] on icon "button" at bounding box center [1150, 378] width 13 height 13
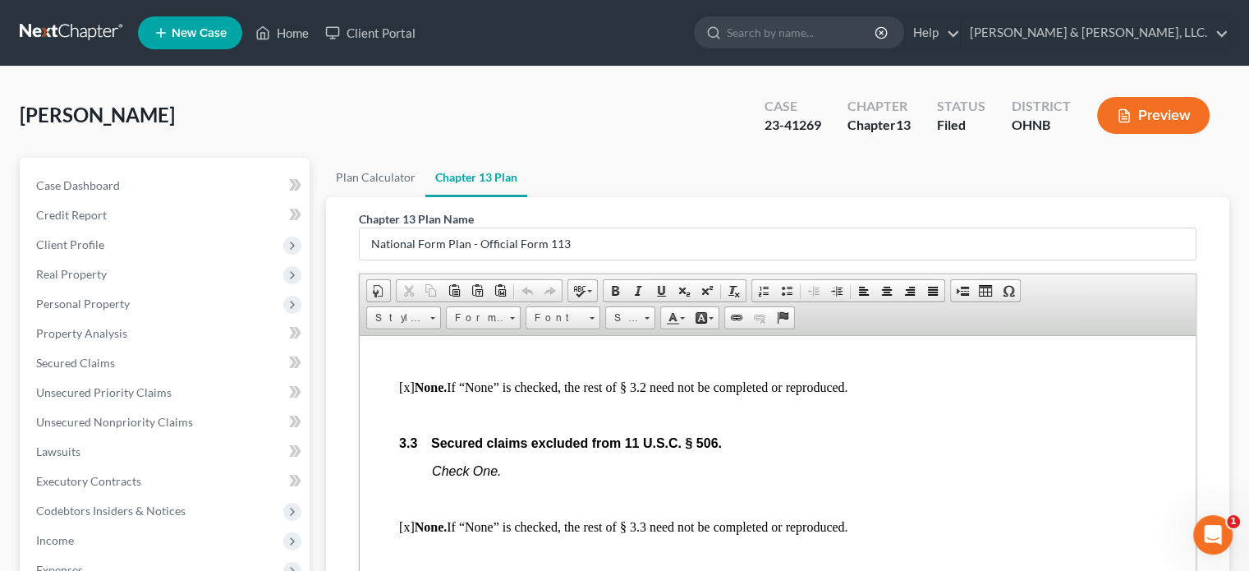
scroll to position [2135, 0]
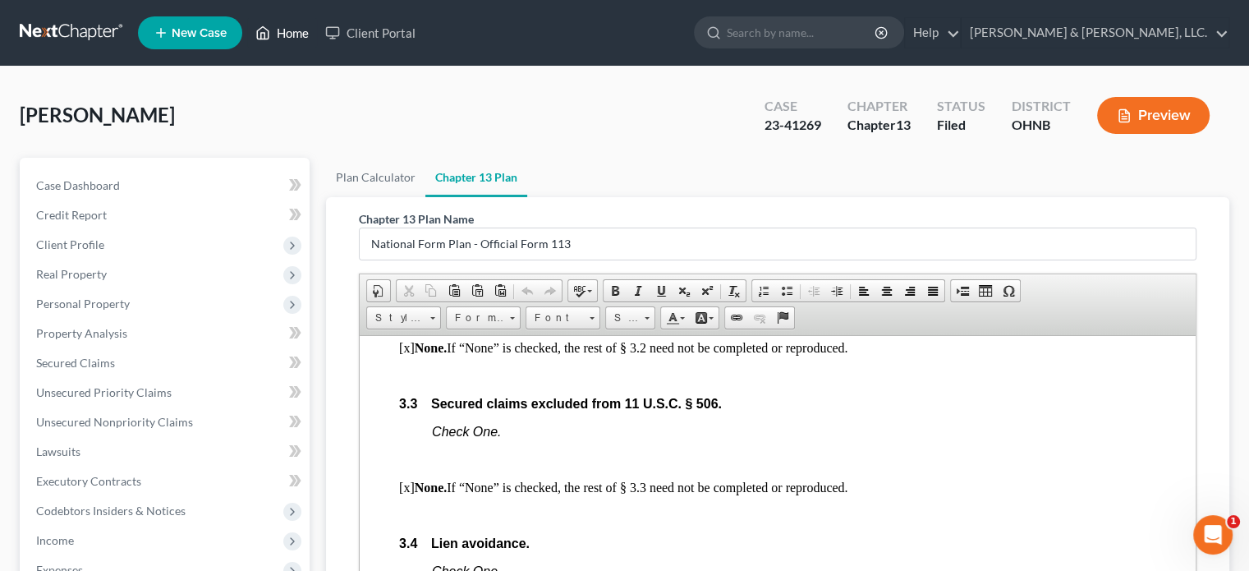
click at [286, 33] on link "Home" at bounding box center [282, 33] width 70 height 30
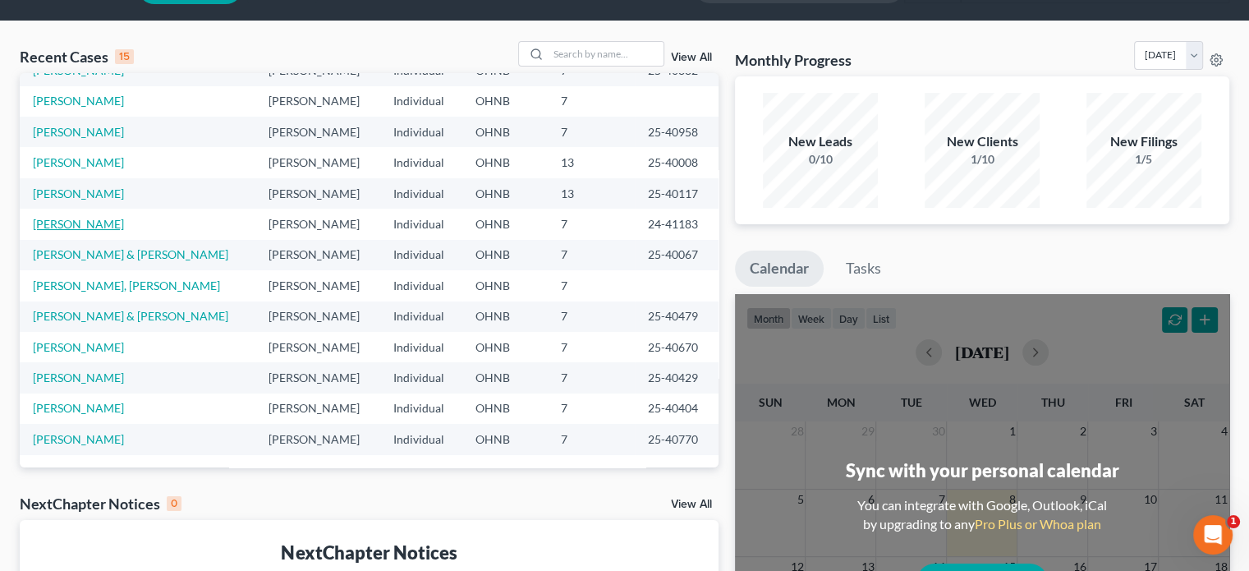
scroll to position [82, 0]
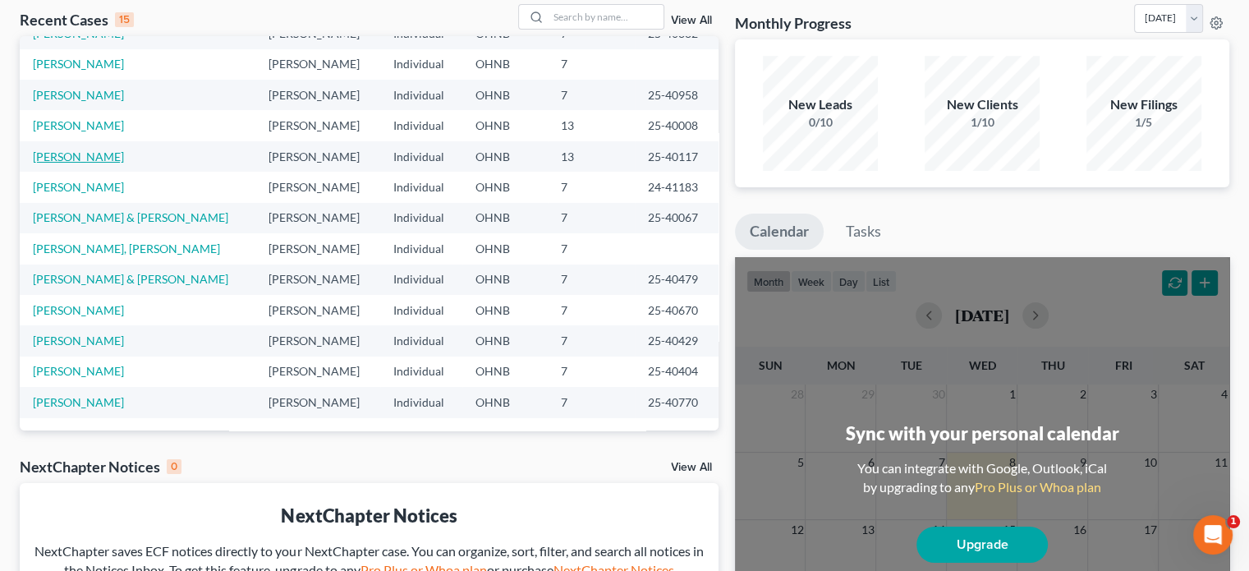
click at [112, 156] on link "Collingwood, Julie" at bounding box center [78, 156] width 91 height 14
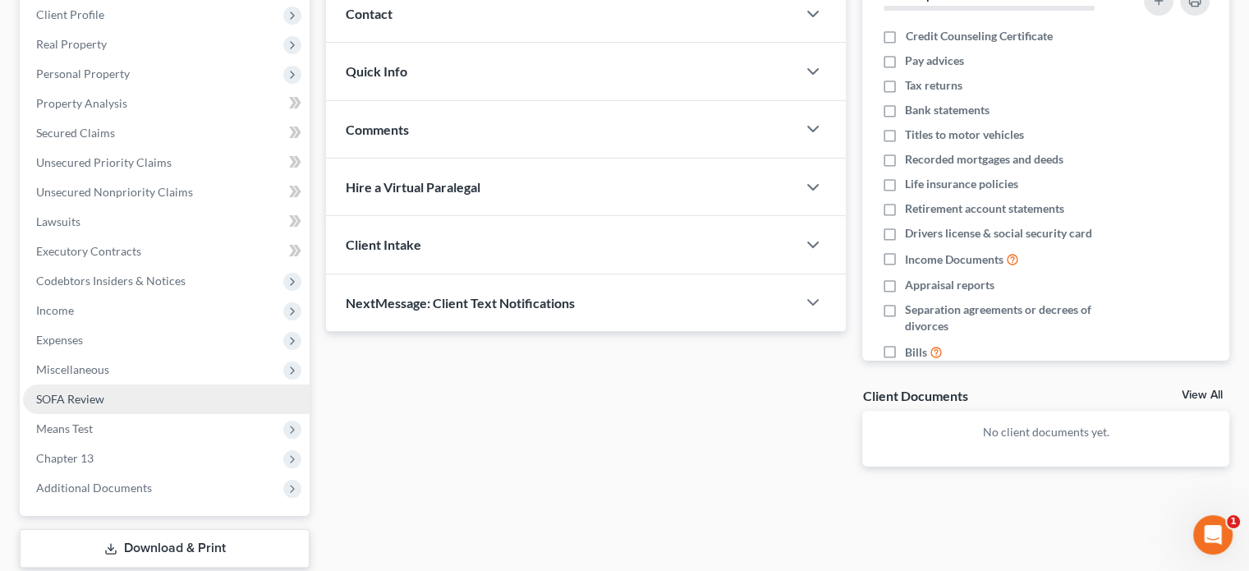
scroll to position [246, 0]
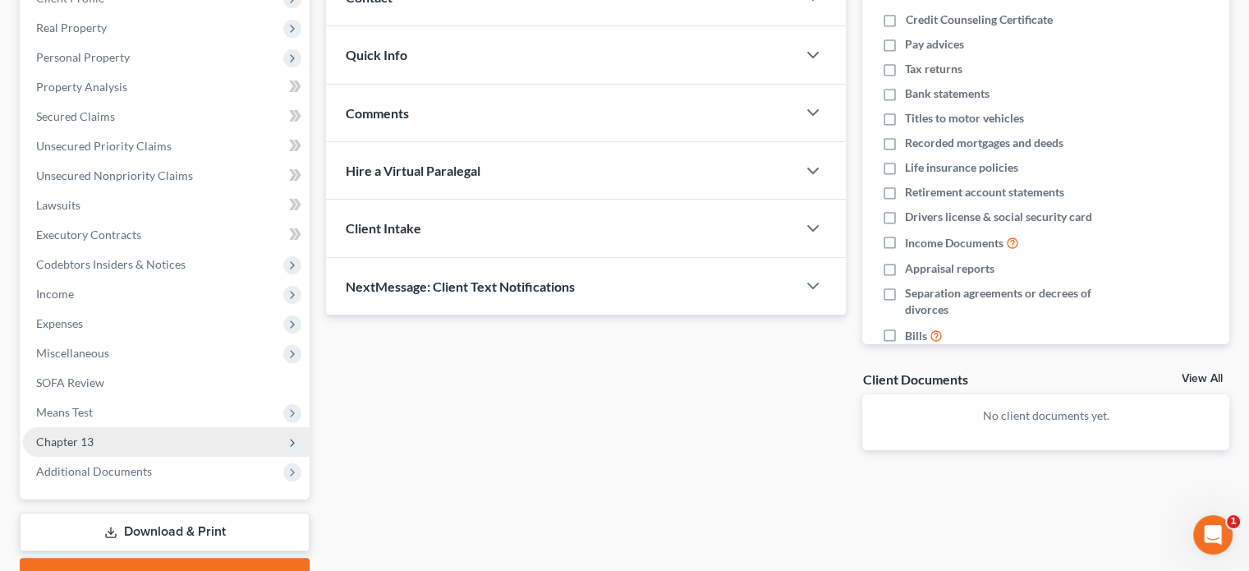
click at [92, 443] on span "Chapter 13" at bounding box center [64, 441] width 57 height 14
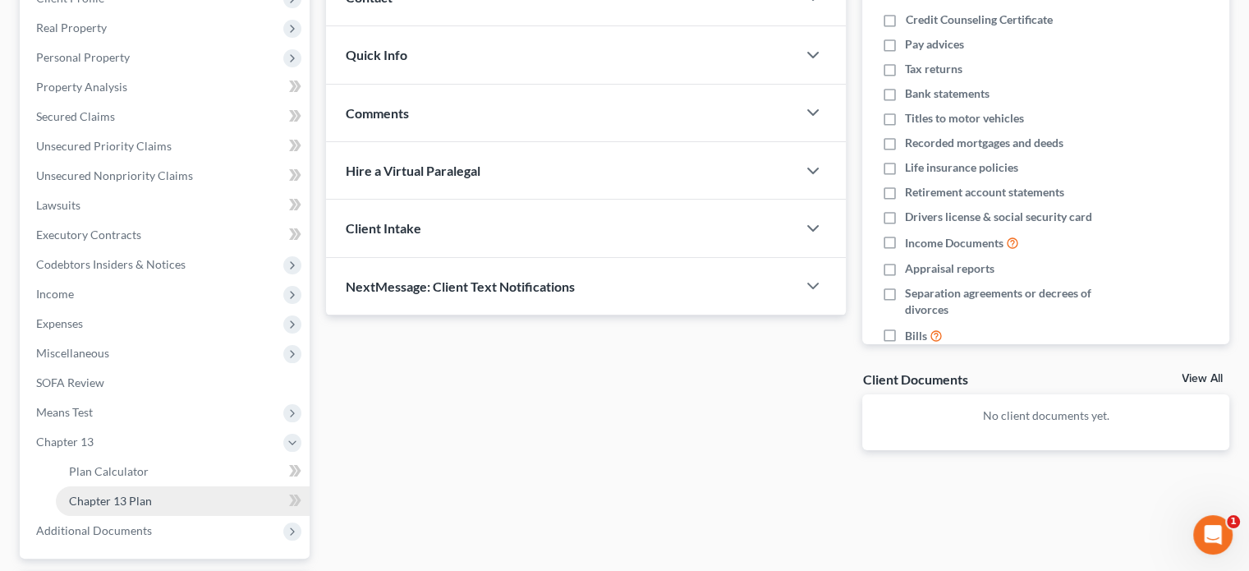
click at [118, 499] on span "Chapter 13 Plan" at bounding box center [110, 501] width 83 height 14
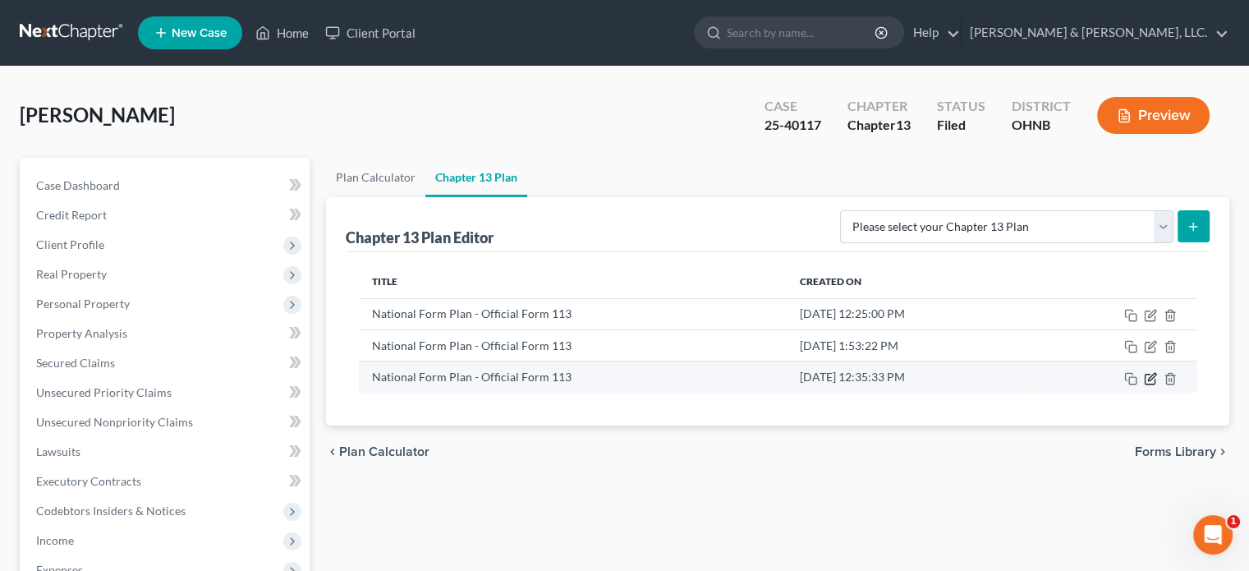
click at [1145, 374] on icon "button" at bounding box center [1150, 379] width 10 height 10
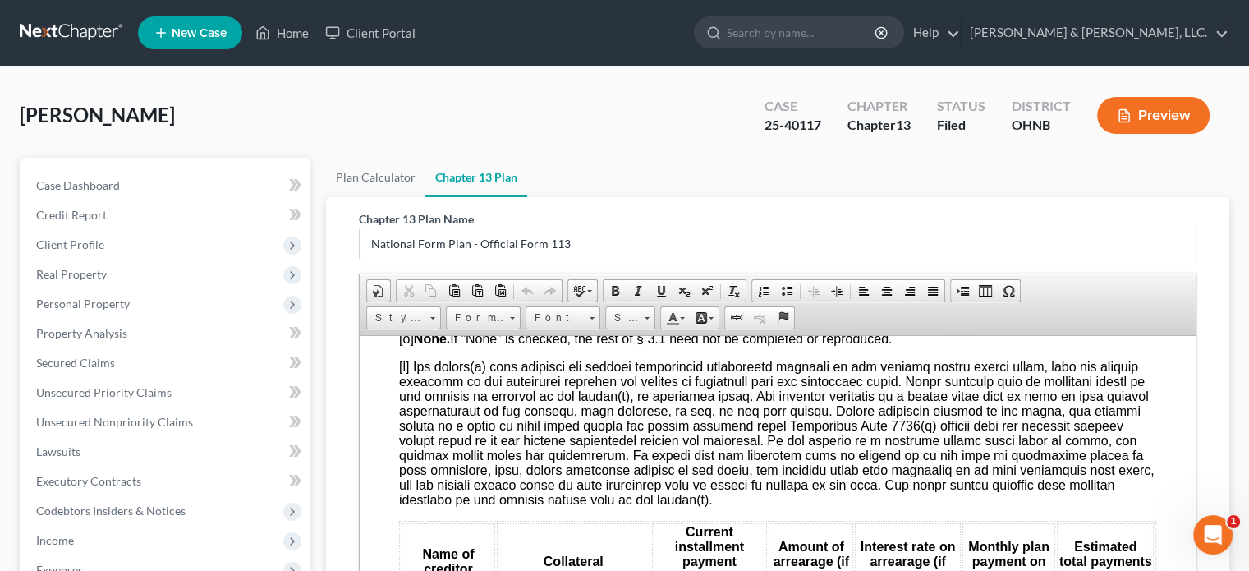
scroll to position [1889, 0]
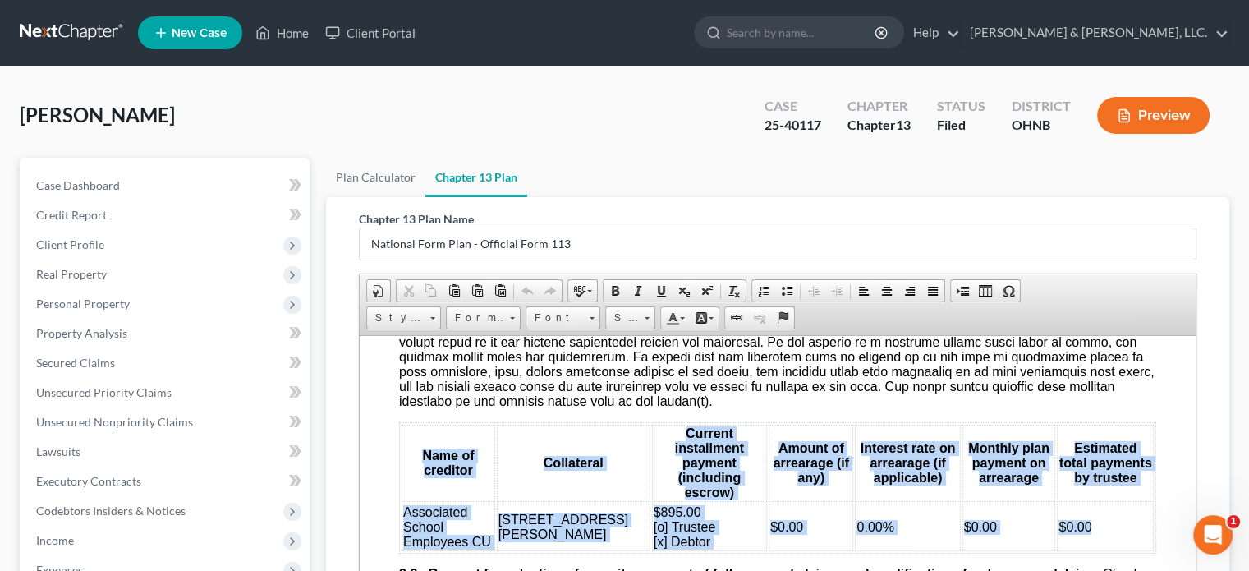
drag, startPoint x: 401, startPoint y: 448, endPoint x: 1092, endPoint y: 525, distance: 695.0
click at [1092, 525] on table "Name of creditor Collateral Current installment payment (including escrow) Amou…" at bounding box center [777, 486] width 757 height 131
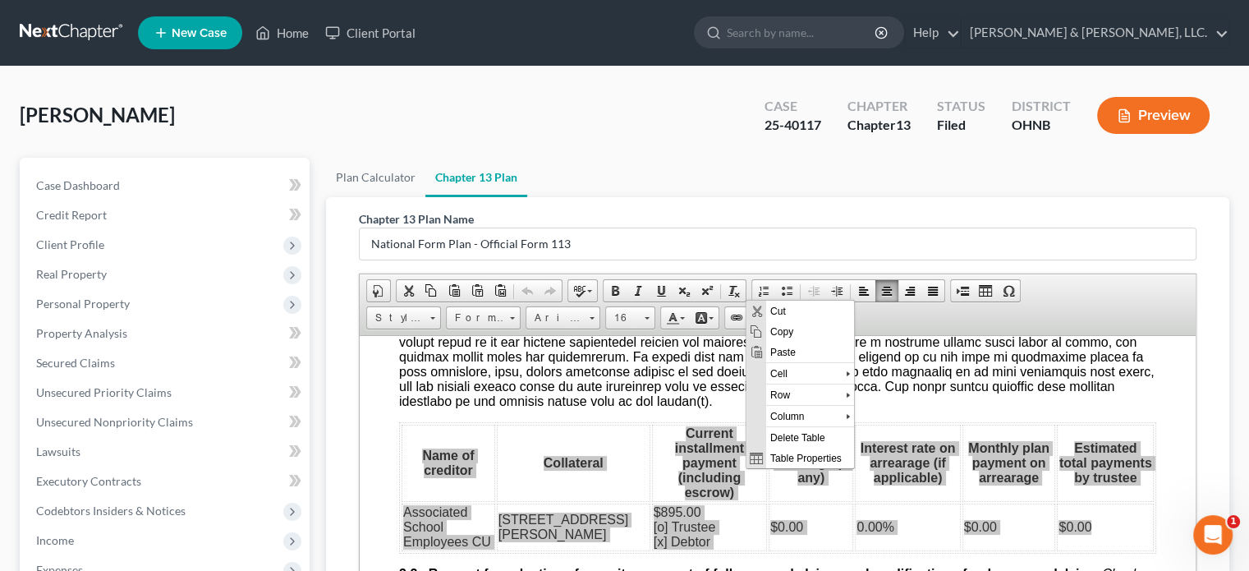
scroll to position [0, 0]
click at [776, 326] on span "Copy" at bounding box center [810, 330] width 88 height 21
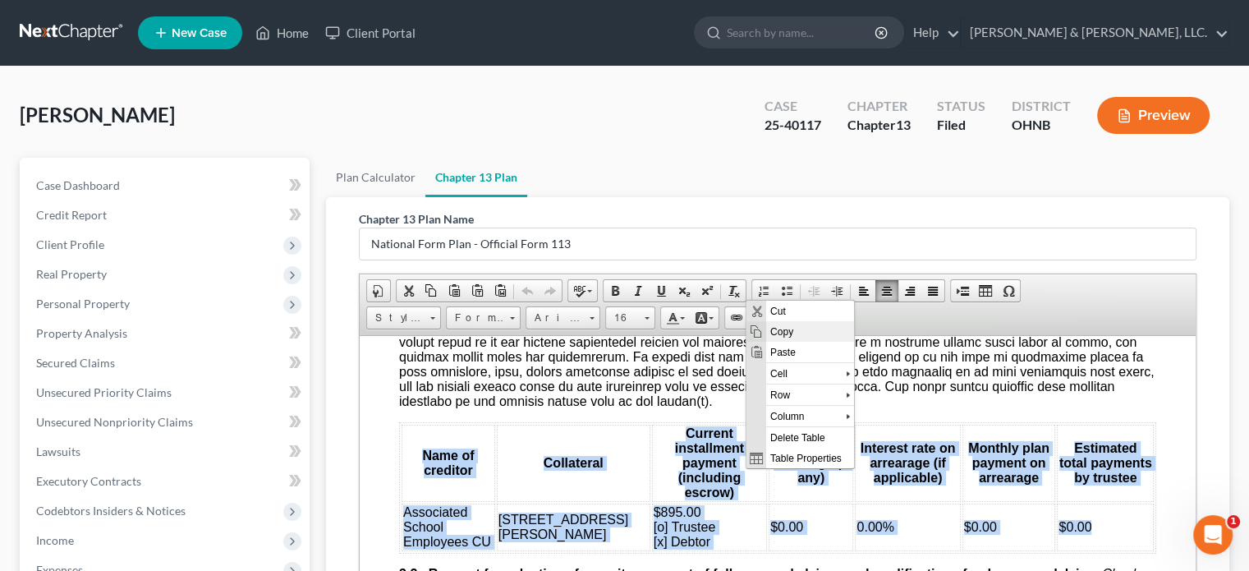
copy table "Name of creditor Collateral Current installment payment (including escrow) Amou…"
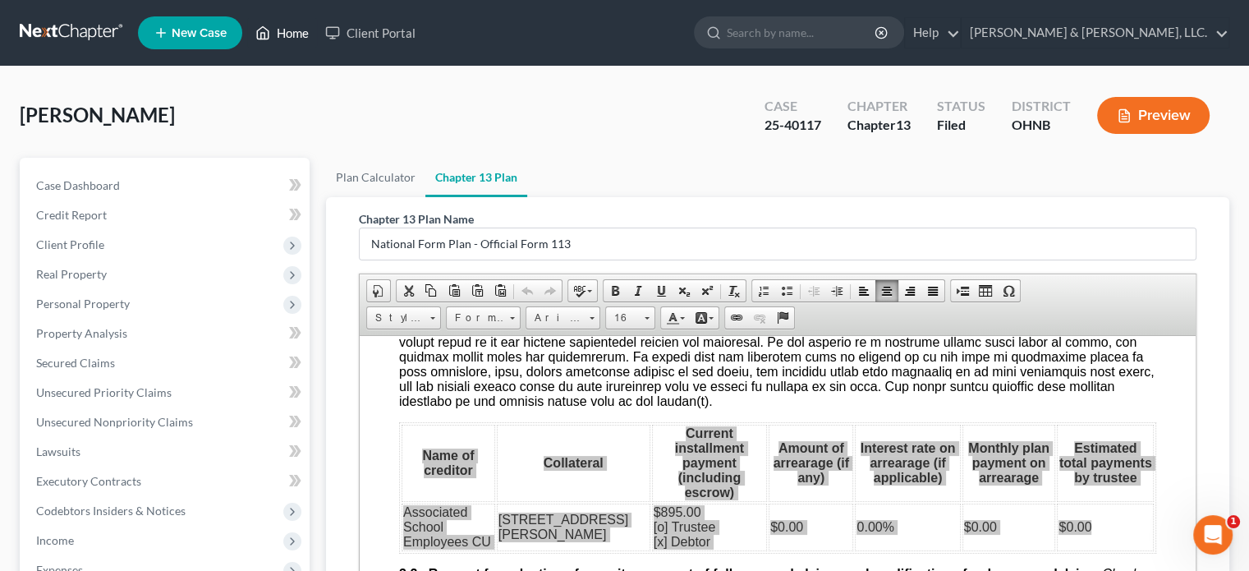
click at [293, 36] on link "Home" at bounding box center [282, 33] width 70 height 30
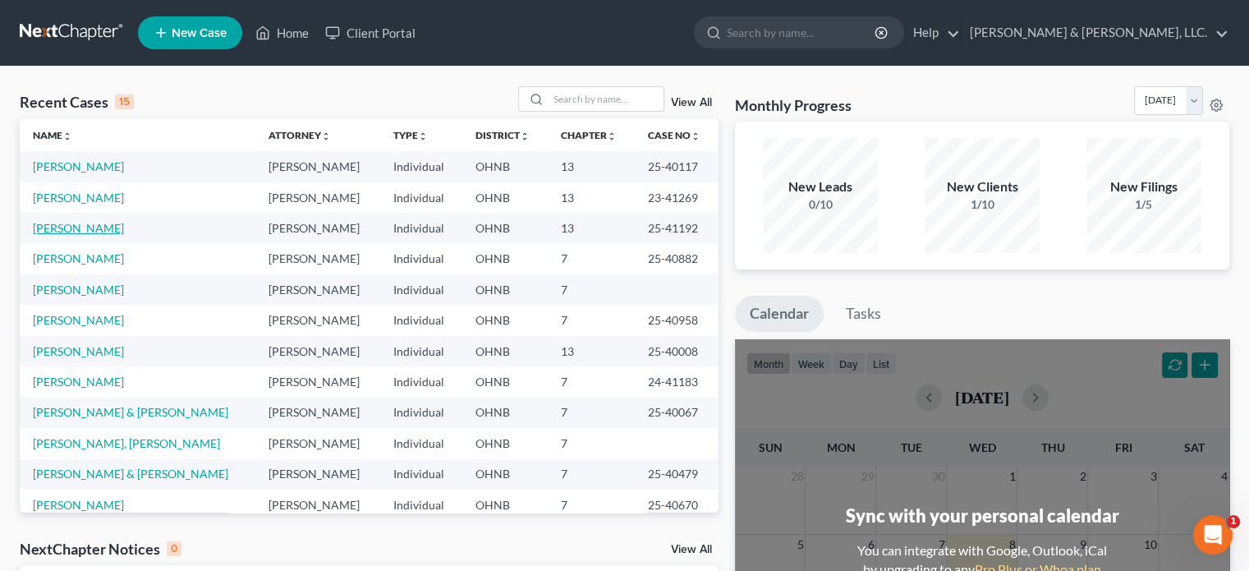
click at [80, 235] on link "Houck, Daren" at bounding box center [78, 228] width 91 height 14
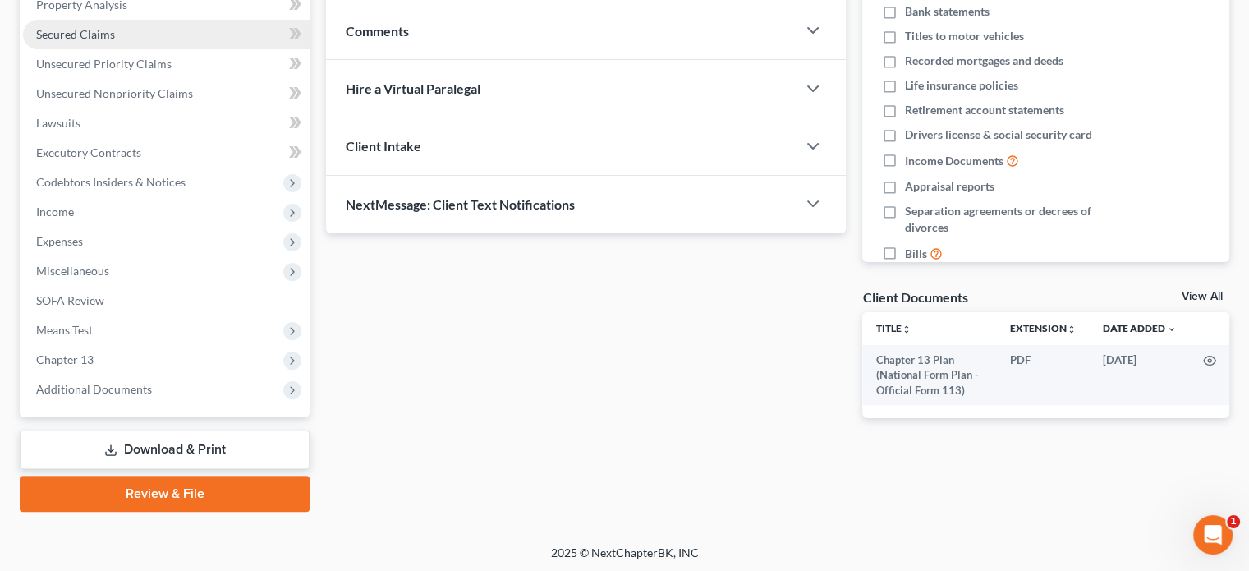
scroll to position [330, 0]
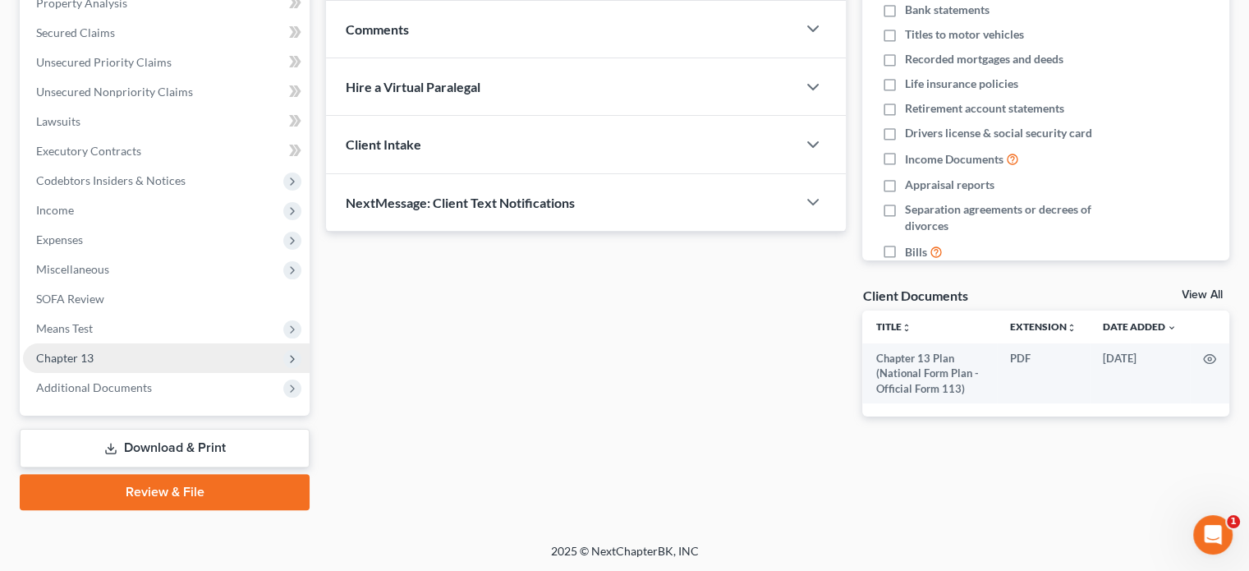
click at [90, 352] on span "Chapter 13" at bounding box center [64, 358] width 57 height 14
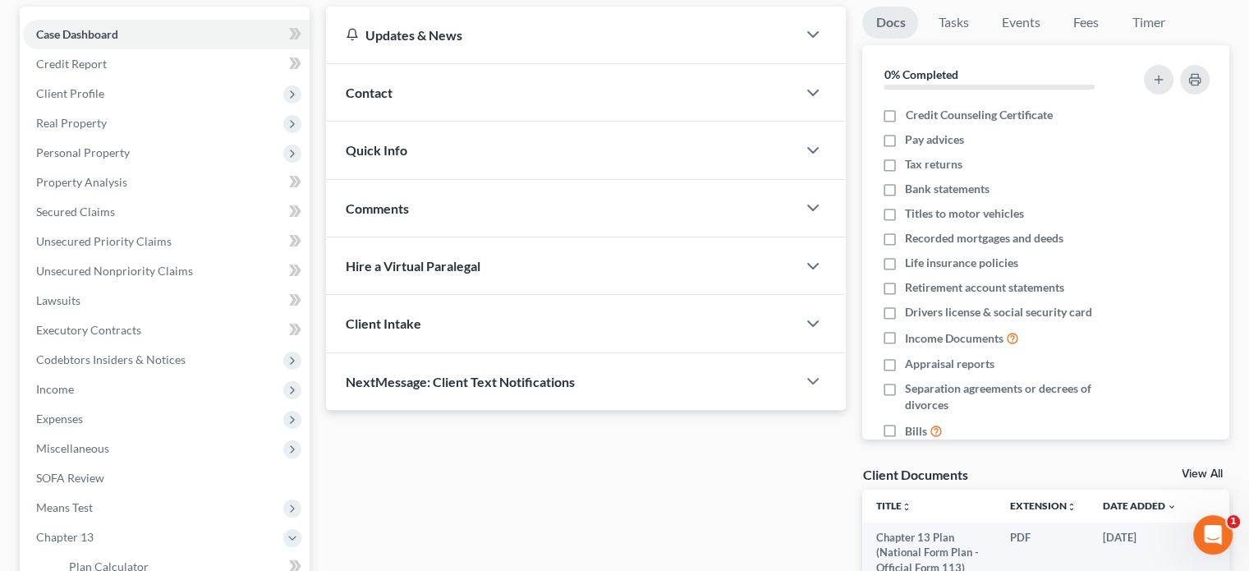
scroll to position [248, 0]
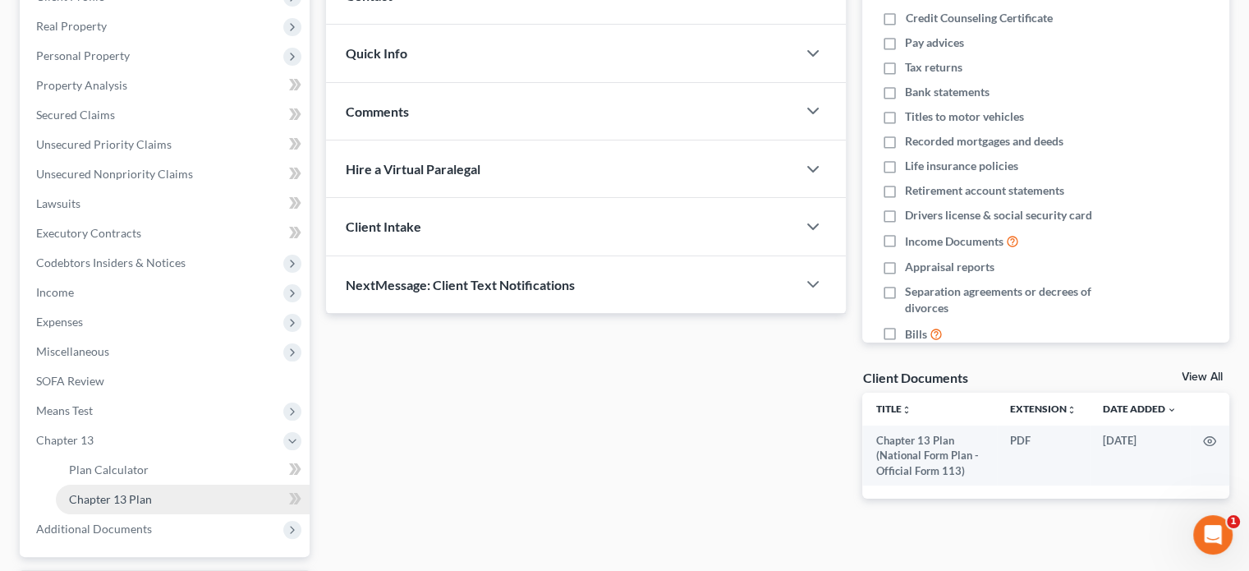
click at [95, 499] on span "Chapter 13 Plan" at bounding box center [110, 499] width 83 height 14
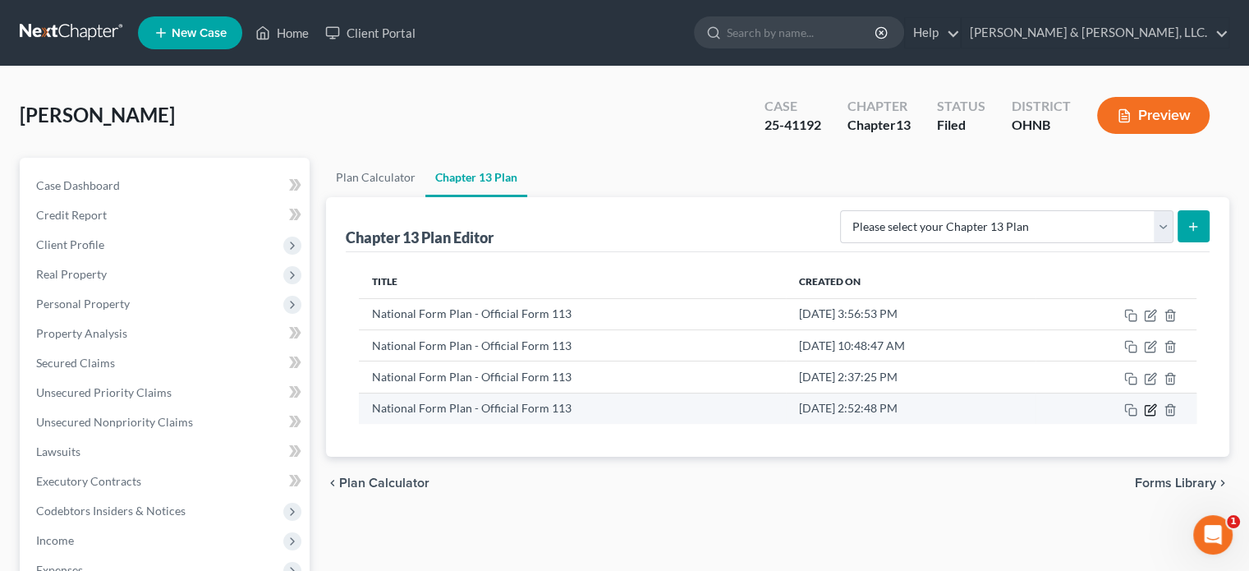
click at [1151, 409] on icon "button" at bounding box center [1151, 407] width 7 height 7
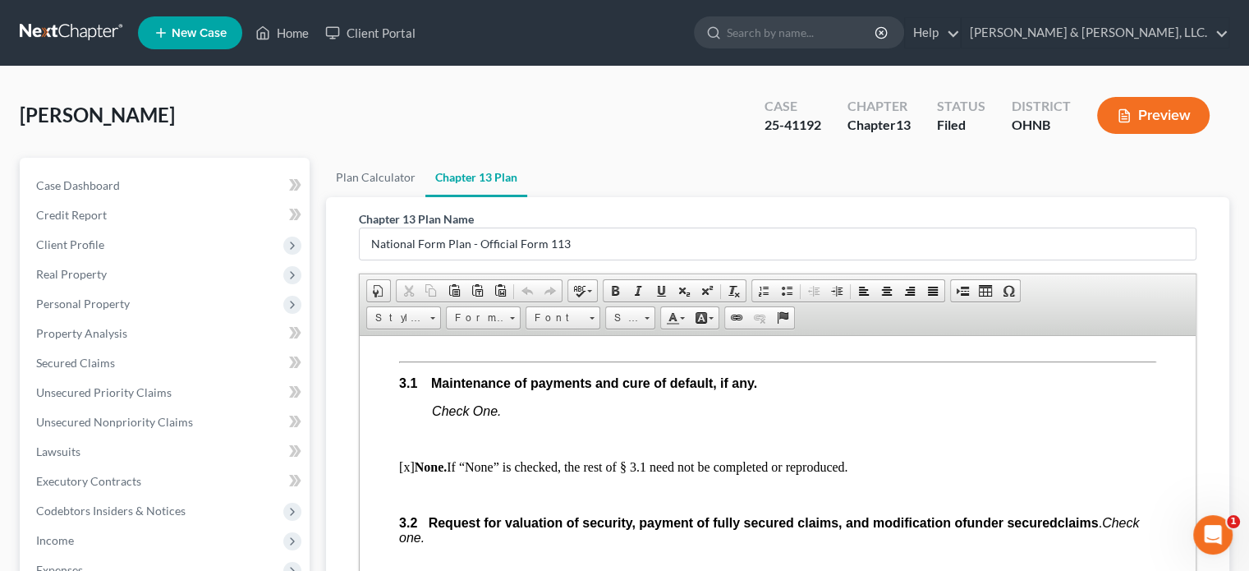
scroll to position [1725, 0]
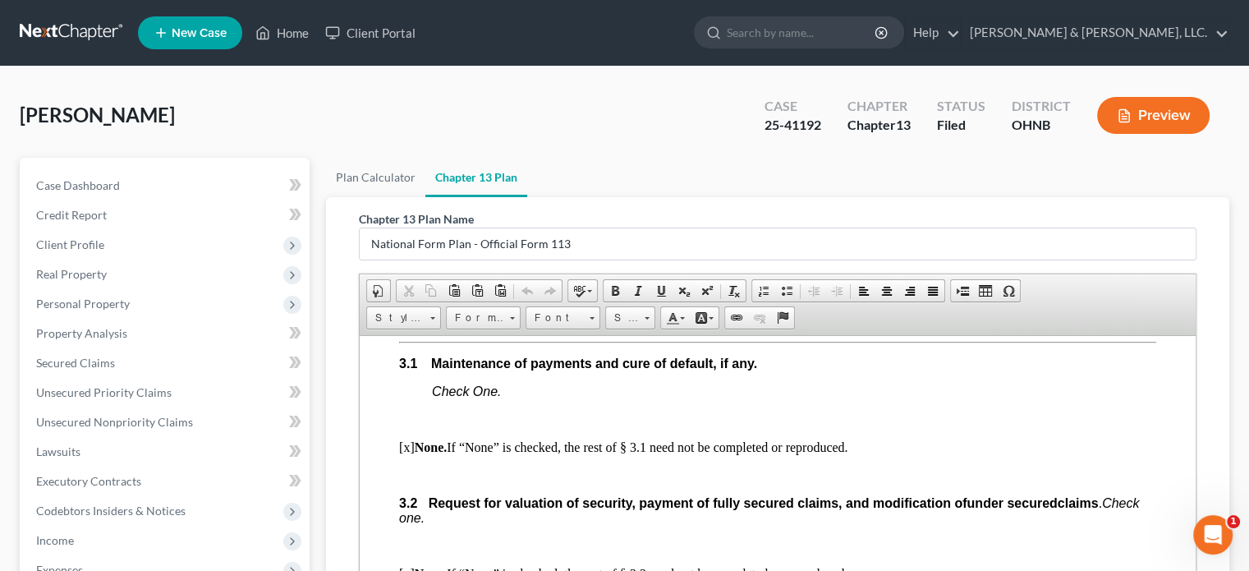
click at [448, 413] on span "Context Menu Options" at bounding box center [440, 416] width 20 height 21
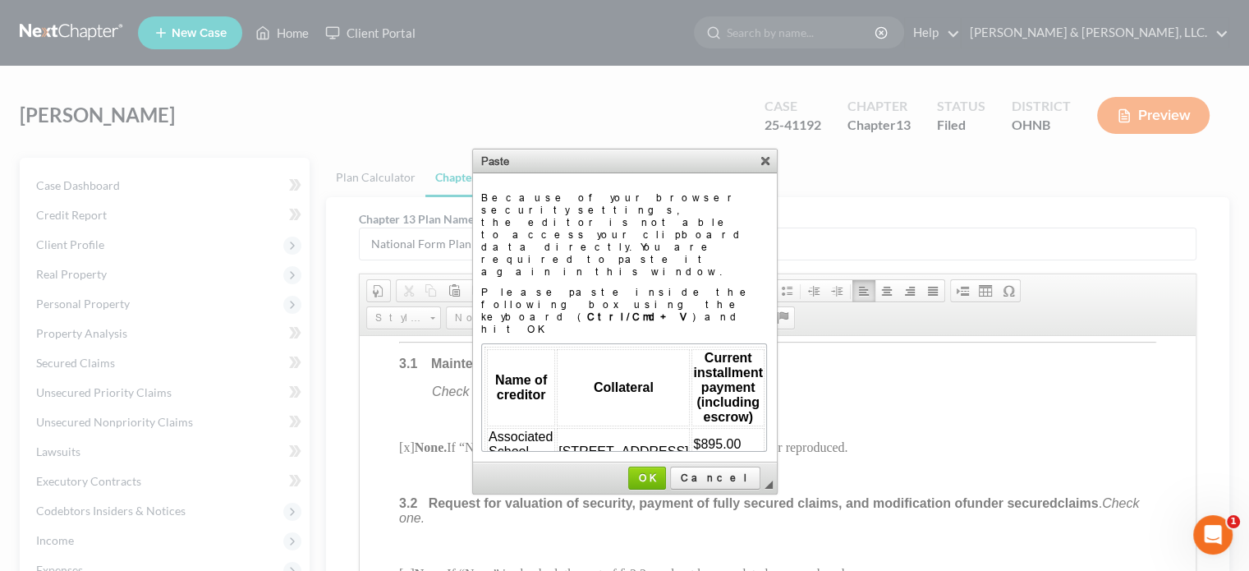
scroll to position [28, 176]
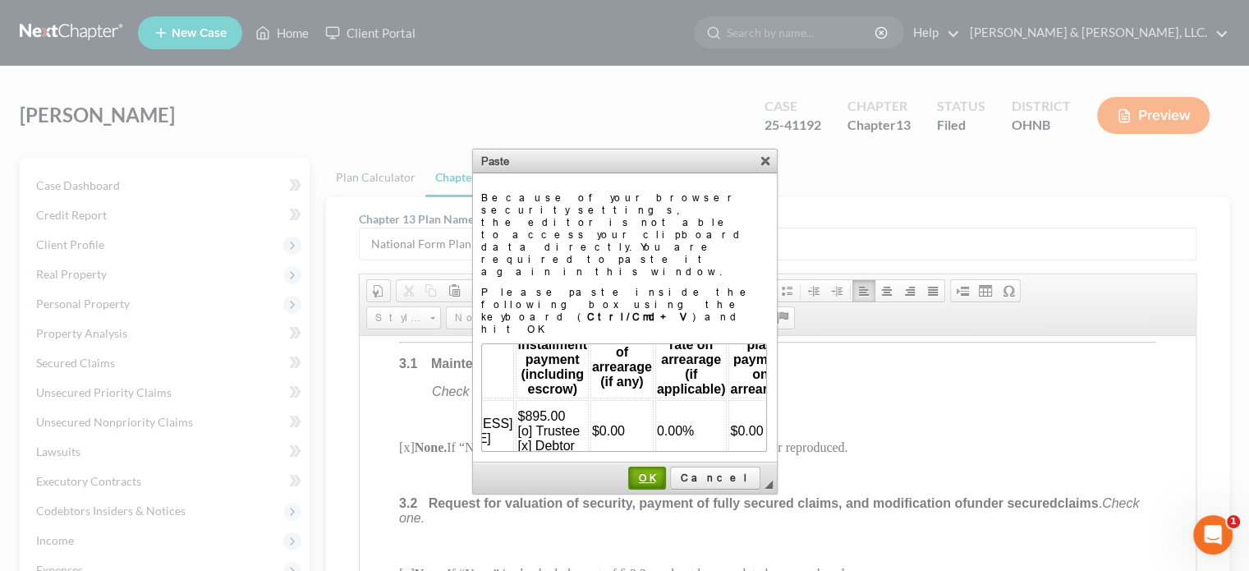
click at [664, 471] on span "OK" at bounding box center [647, 477] width 34 height 12
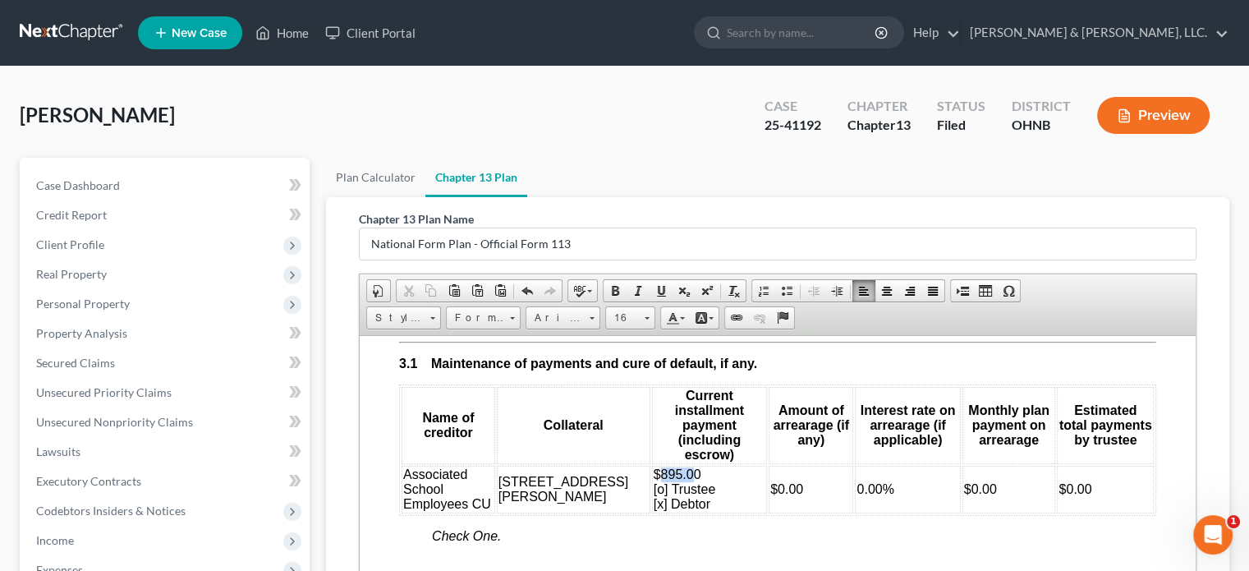
drag, startPoint x: 589, startPoint y: 458, endPoint x: 625, endPoint y: 462, distance: 36.3
click at [654, 466] on span "$895.00 [o] Trustee [x] Debtor" at bounding box center [685, 488] width 62 height 44
click at [654, 480] on span "$ [o] Trustee [x] Debtor" at bounding box center [685, 488] width 62 height 44
click at [654, 493] on span "$ [x] Trustee [x] Debtor" at bounding box center [685, 488] width 62 height 44
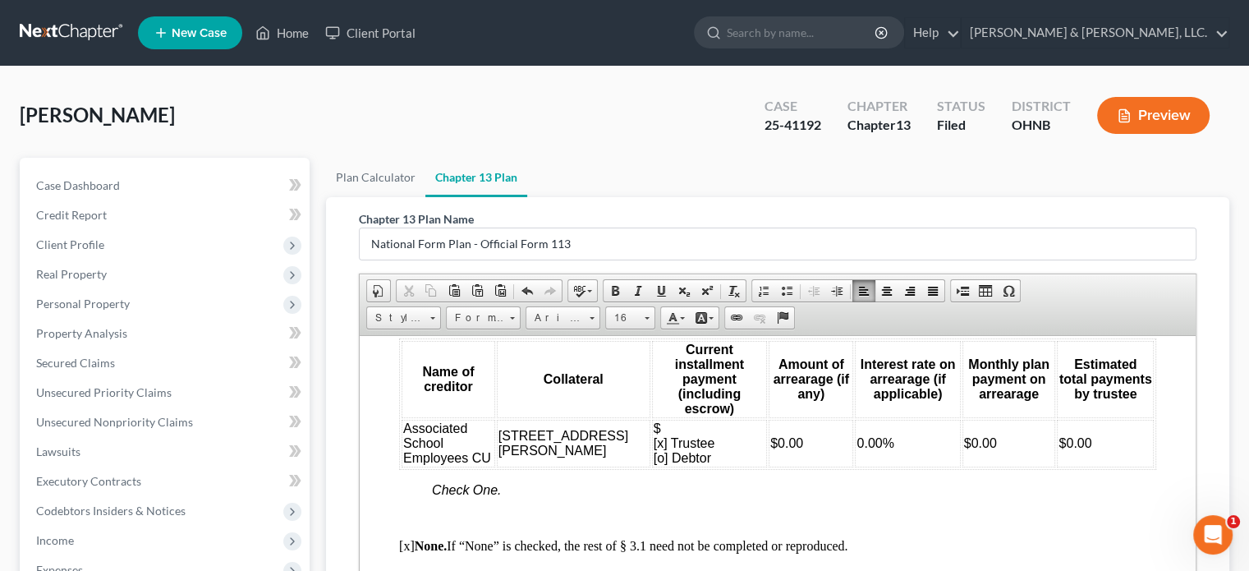
scroll to position [1889, 0]
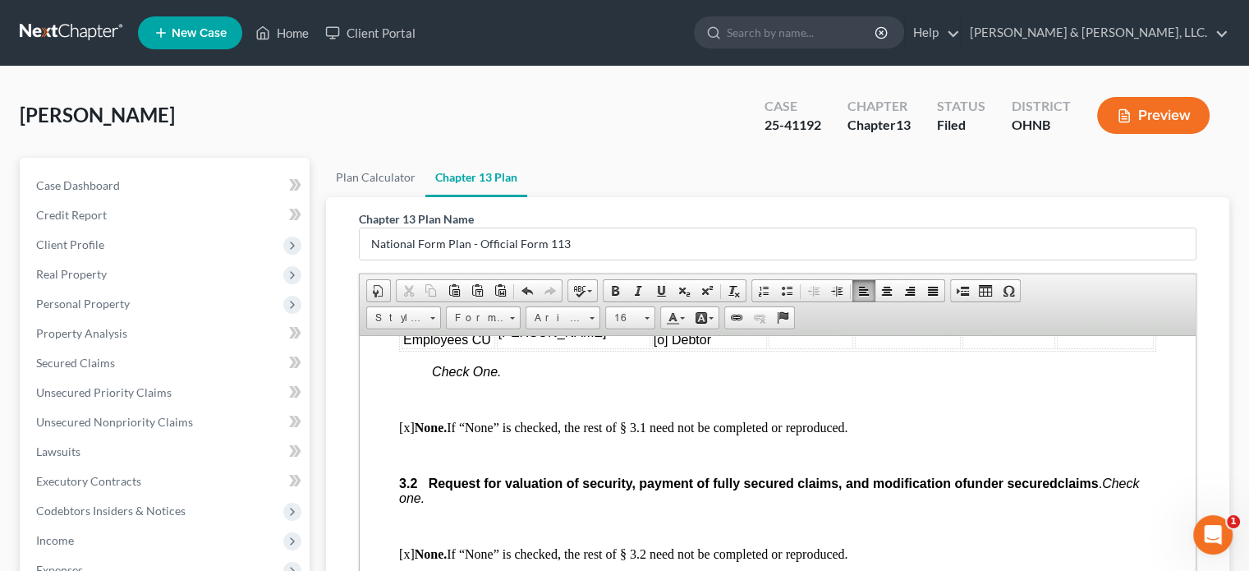
click at [407, 420] on p "[x] None. If “None” is checked, the rest of § 3.1 need not be completed or repr…" at bounding box center [777, 427] width 757 height 15
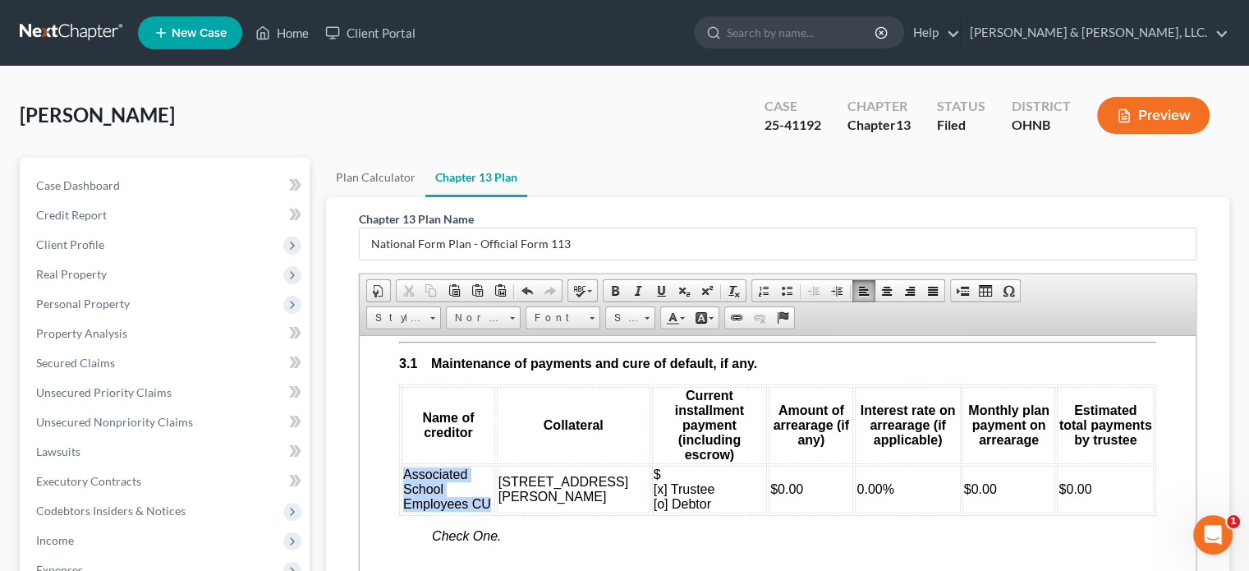
drag, startPoint x: 406, startPoint y: 463, endPoint x: 488, endPoint y: 485, distance: 84.9
click at [488, 485] on span "Associated School Employees CU" at bounding box center [447, 488] width 88 height 44
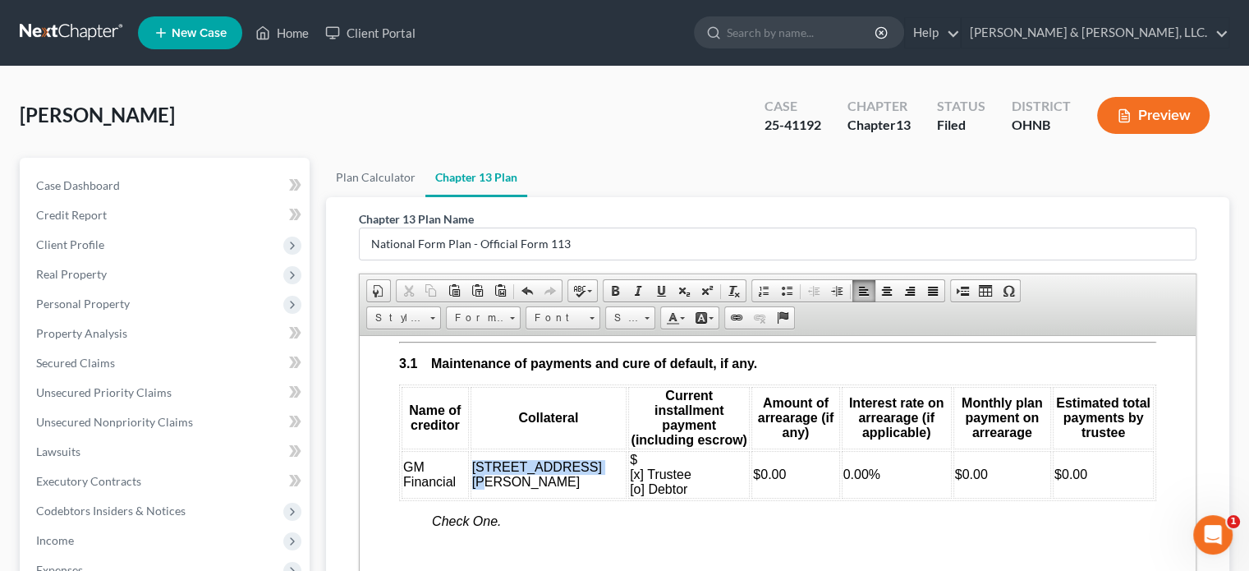
drag, startPoint x: 476, startPoint y: 461, endPoint x: 528, endPoint y: 485, distance: 57.0
click at [528, 485] on td "7467 Struthers Rd." at bounding box center [549, 474] width 157 height 48
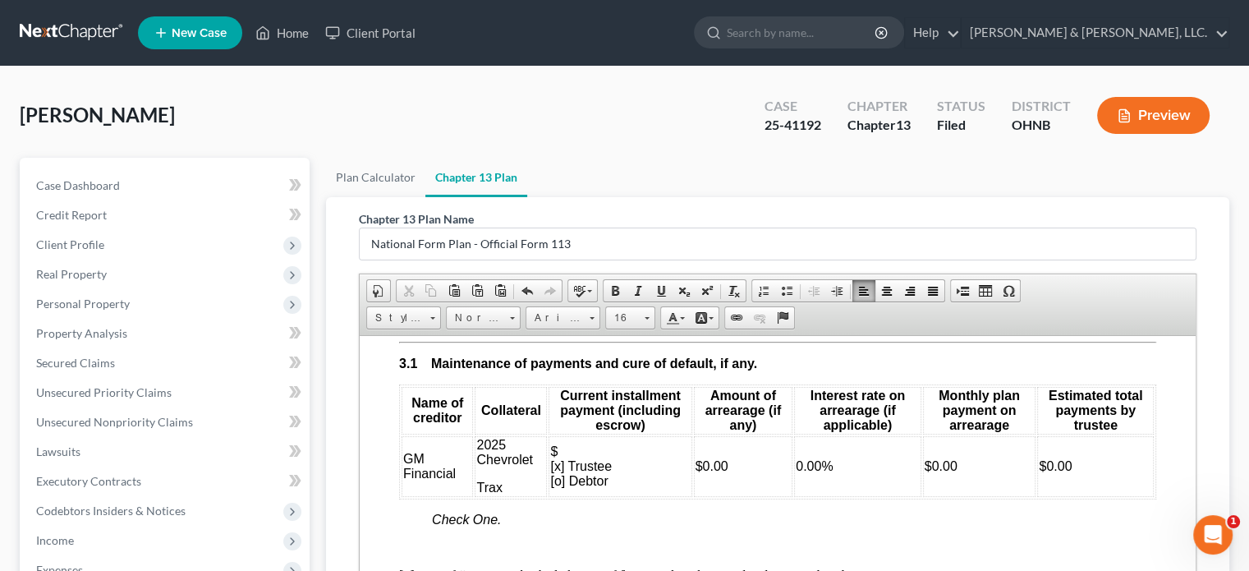
click at [535, 466] on p "2025 Chevrolet" at bounding box center [510, 452] width 69 height 30
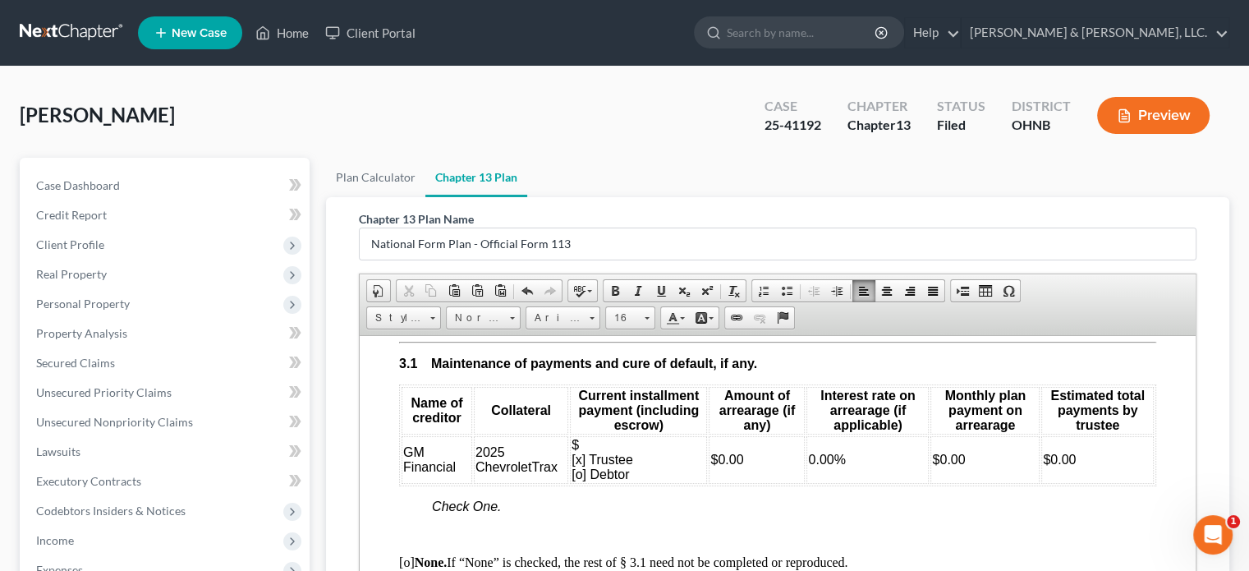
click at [1043, 466] on span "$0.00" at bounding box center [1059, 459] width 33 height 14
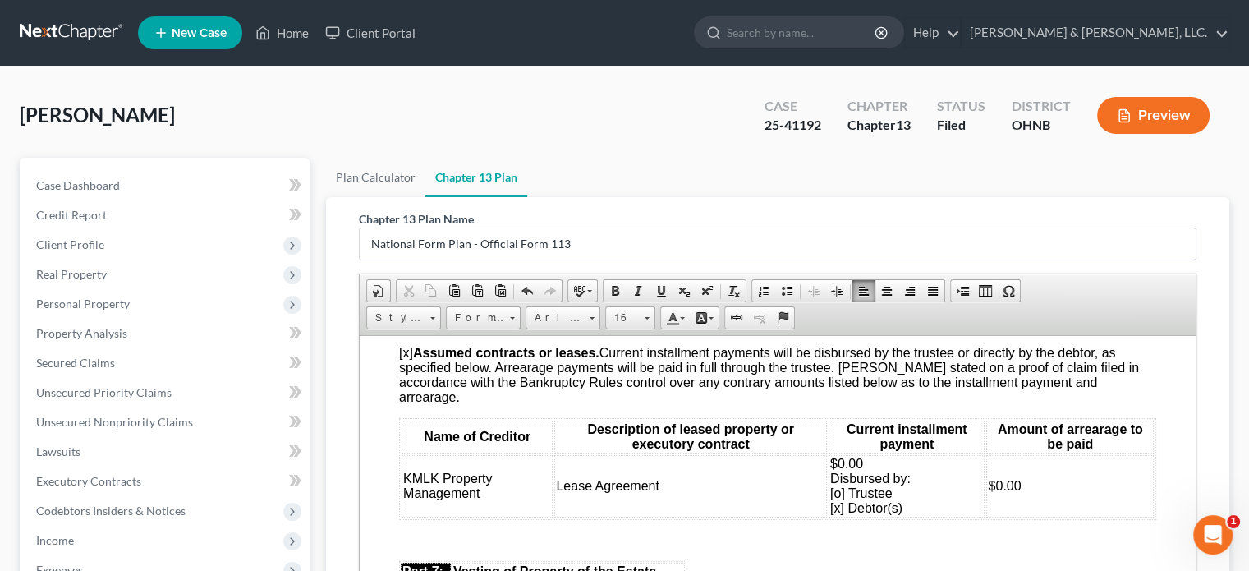
scroll to position [3993, 0]
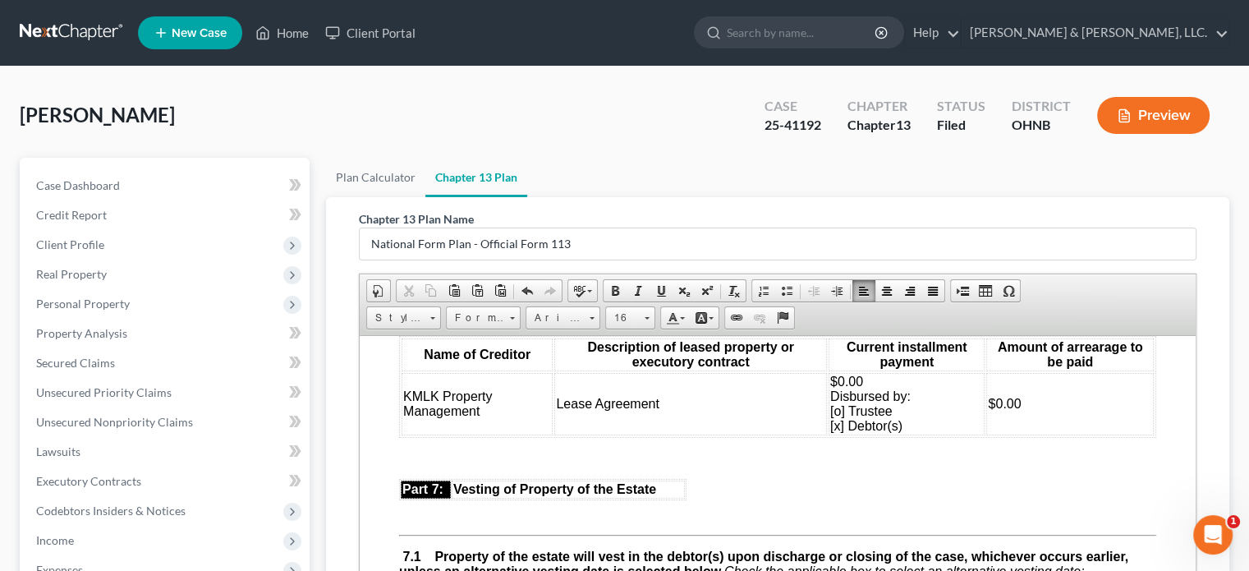
click at [830, 415] on span "$0.00 Disbursed by: [o] Trustee [x] Debtor(s)" at bounding box center [870, 403] width 80 height 58
click at [1057, 465] on p at bounding box center [794, 457] width 724 height 15
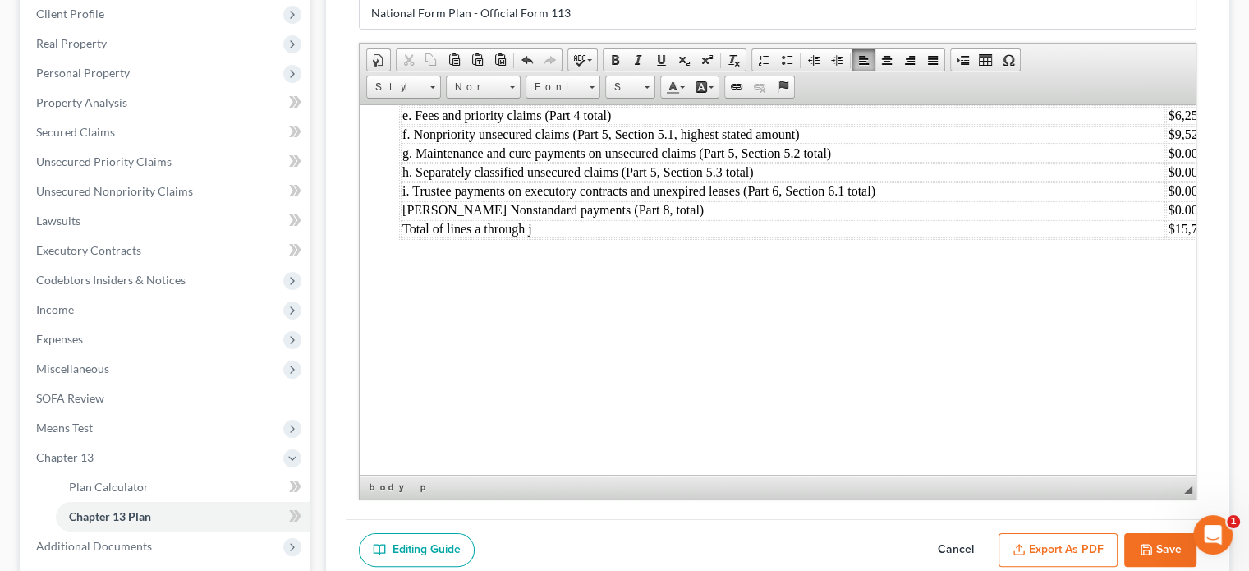
scroll to position [389, 0]
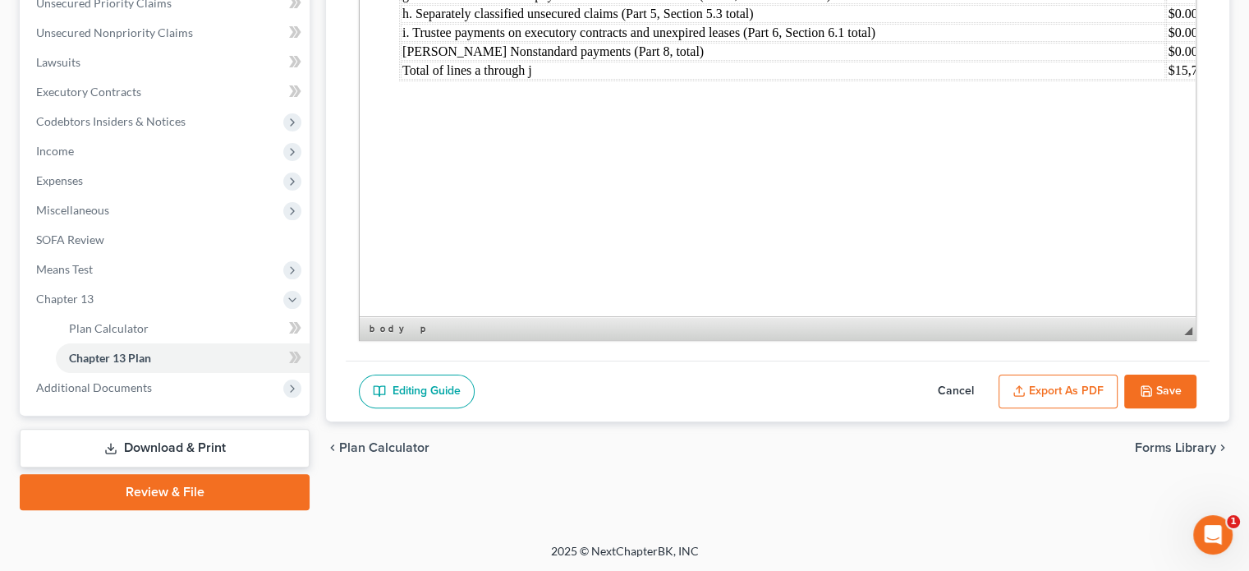
click at [1158, 380] on button "Save" at bounding box center [1160, 392] width 72 height 34
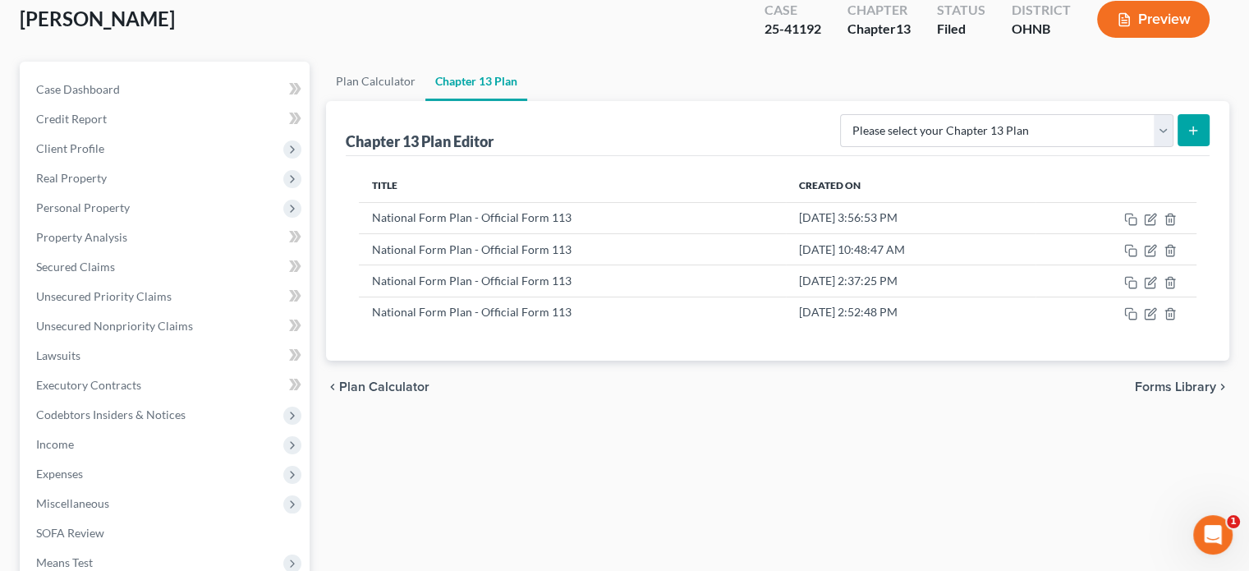
scroll to position [61, 0]
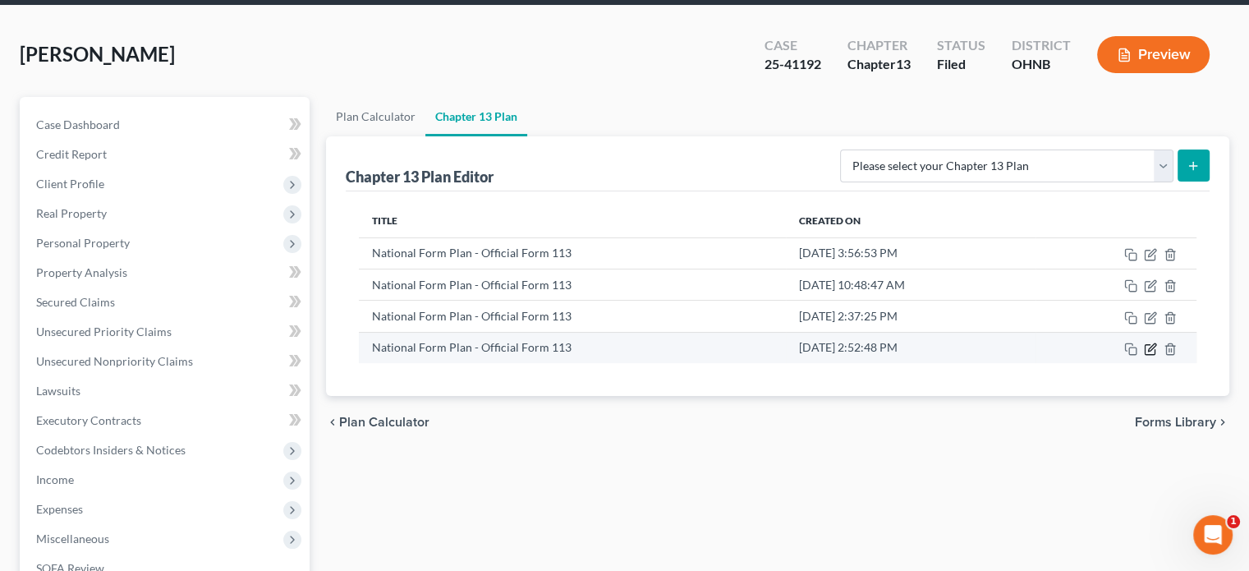
click at [1147, 346] on icon "button" at bounding box center [1150, 348] width 13 height 13
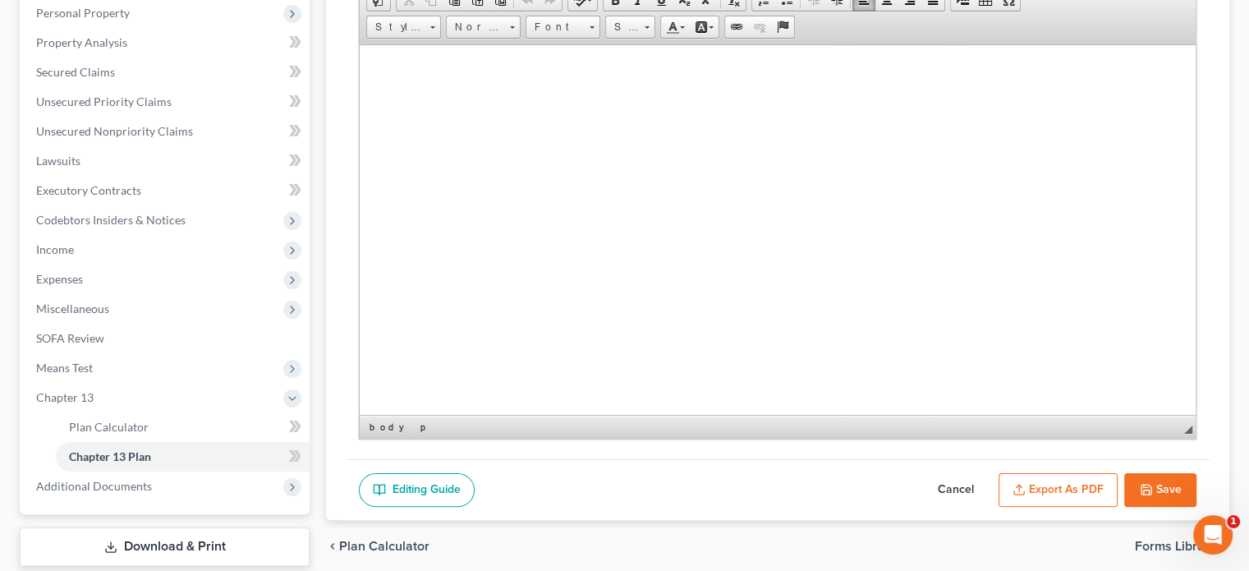
scroll to position [389, 0]
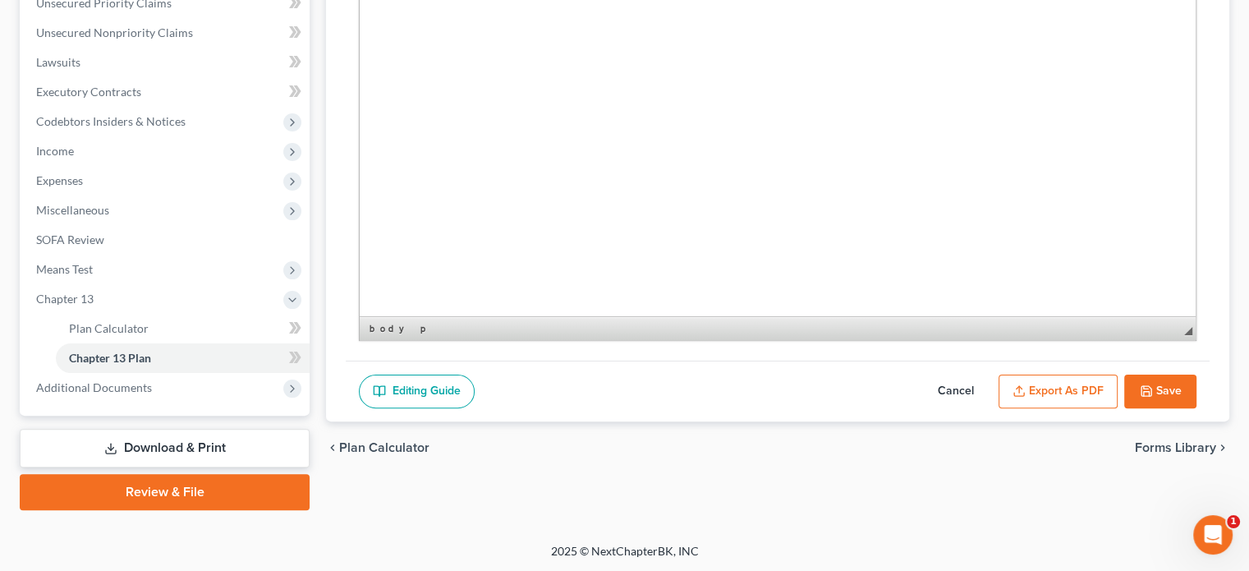
click at [1079, 379] on button "Export as PDF" at bounding box center [1058, 392] width 119 height 34
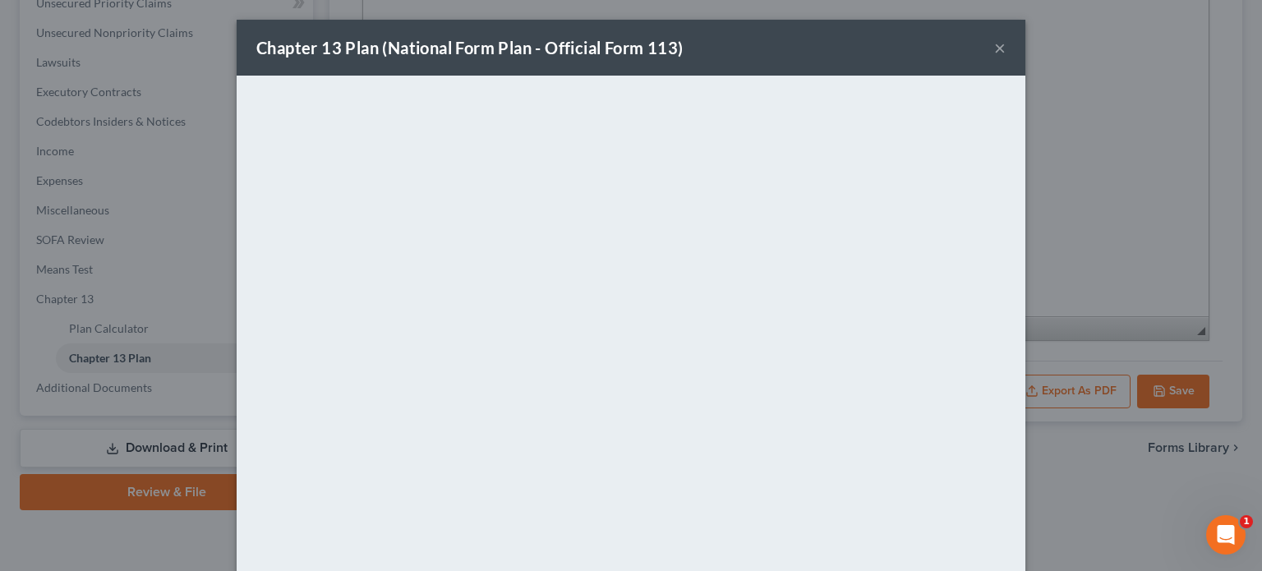
click at [994, 43] on button "×" at bounding box center [999, 48] width 11 height 20
